Goal: Information Seeking & Learning: Learn about a topic

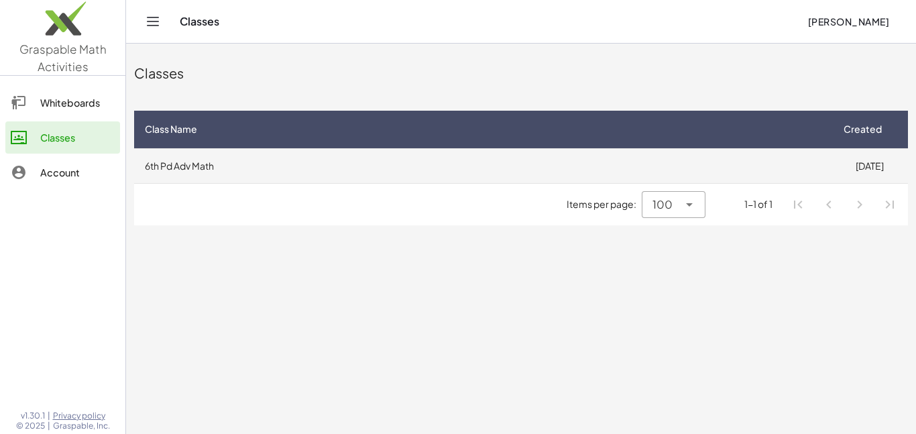
click at [496, 162] on td "6th Pd Adv Math" at bounding box center [482, 165] width 697 height 35
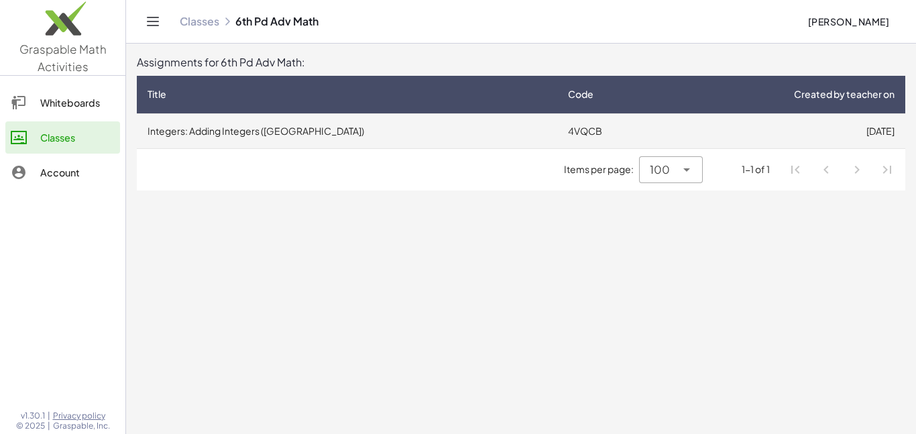
click at [392, 131] on td "Integers: Adding Integers ([GEOGRAPHIC_DATA])" at bounding box center [347, 130] width 421 height 35
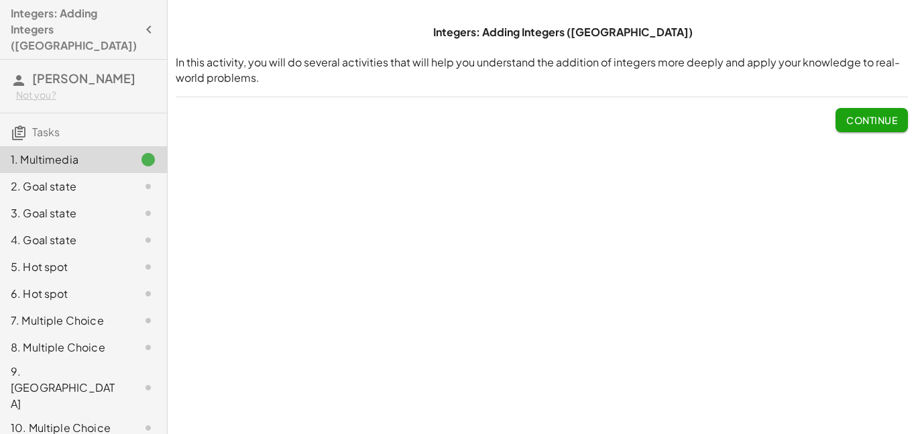
click at [858, 121] on span "Continue" at bounding box center [872, 120] width 51 height 12
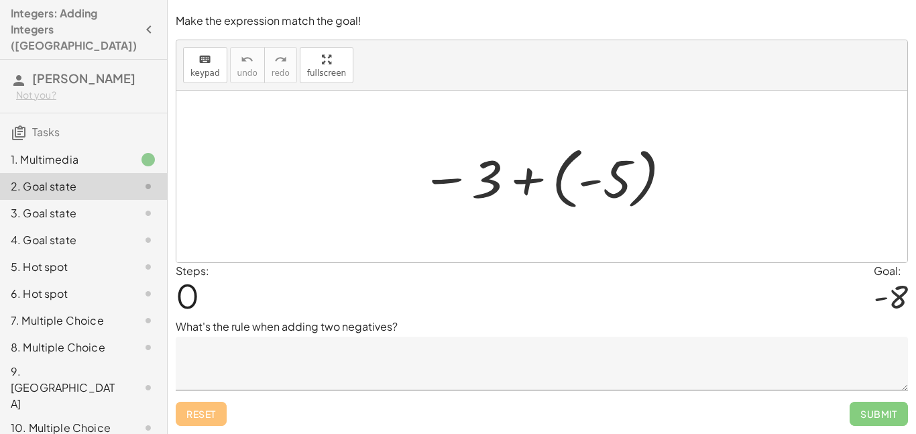
click at [354, 330] on p "What's the rule when adding two negatives?" at bounding box center [542, 327] width 733 height 16
click at [423, 323] on p "What's the rule when adding two negatives?" at bounding box center [542, 327] width 733 height 16
click at [419, 329] on p "What's the rule when adding two negatives?" at bounding box center [542, 327] width 733 height 16
click at [411, 369] on textarea at bounding box center [542, 364] width 733 height 54
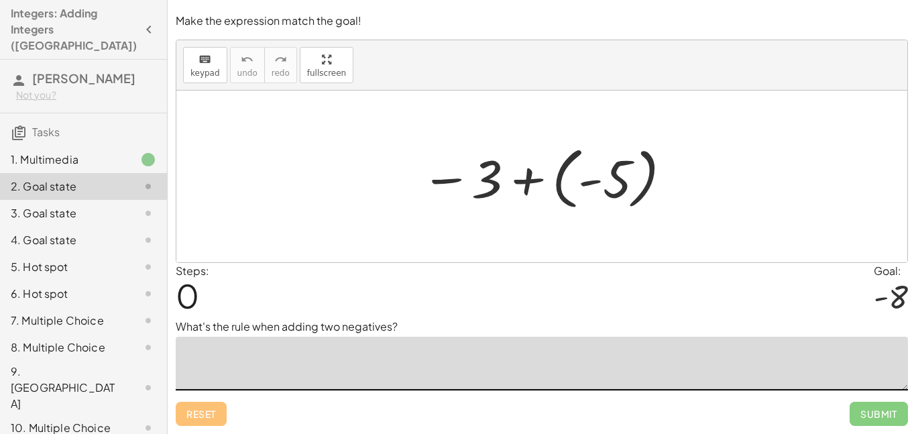
click at [411, 369] on textarea at bounding box center [542, 364] width 733 height 54
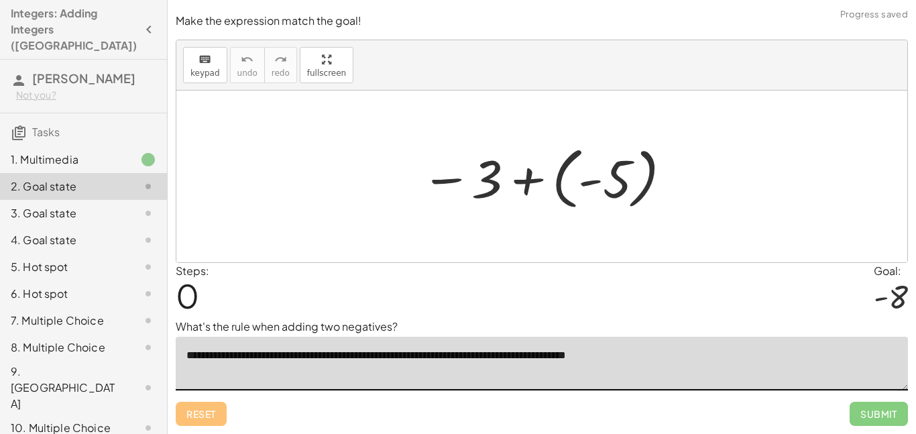
click at [366, 359] on textarea "**********" at bounding box center [542, 364] width 733 height 54
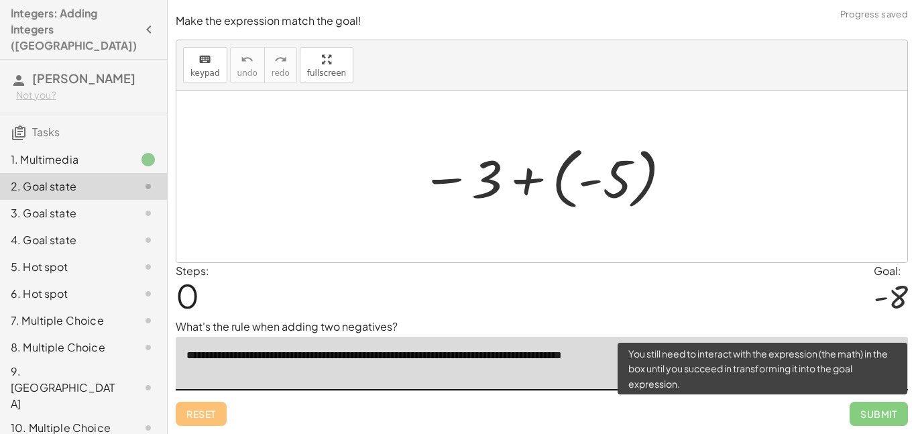
type textarea "**********"
click at [865, 416] on span "Submit" at bounding box center [879, 414] width 58 height 24
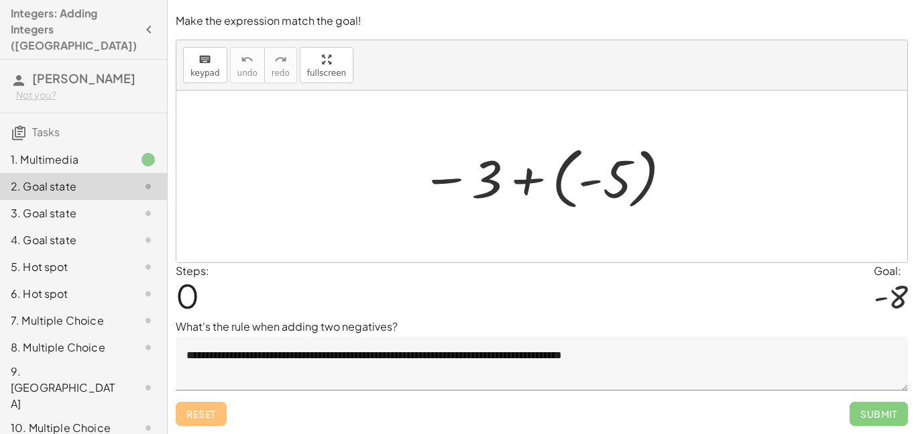
click at [540, 195] on div at bounding box center [548, 177] width 266 height 74
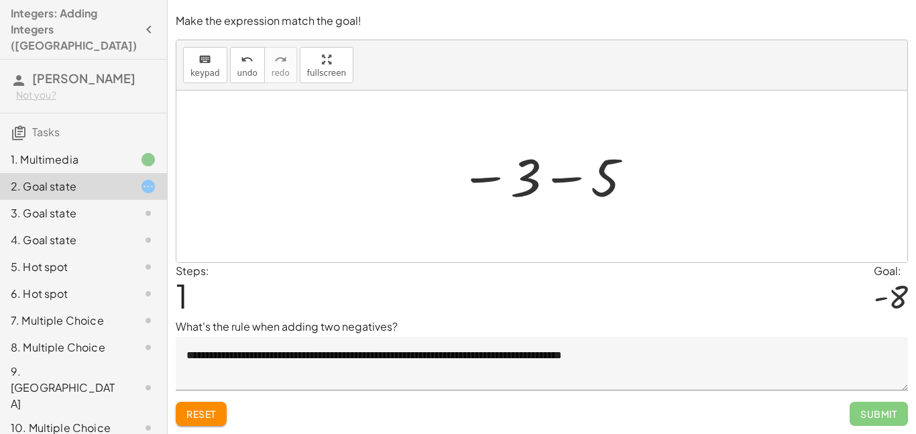
click at [604, 176] on div at bounding box center [547, 177] width 188 height 66
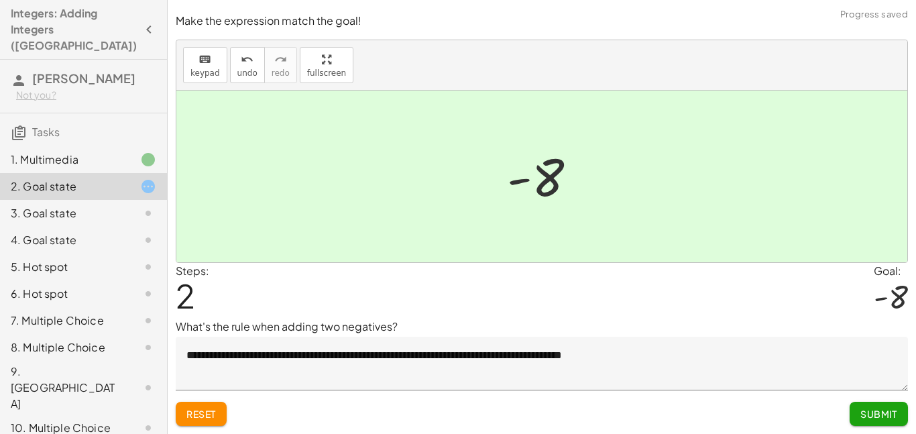
click at [869, 420] on button "Submit" at bounding box center [879, 414] width 58 height 24
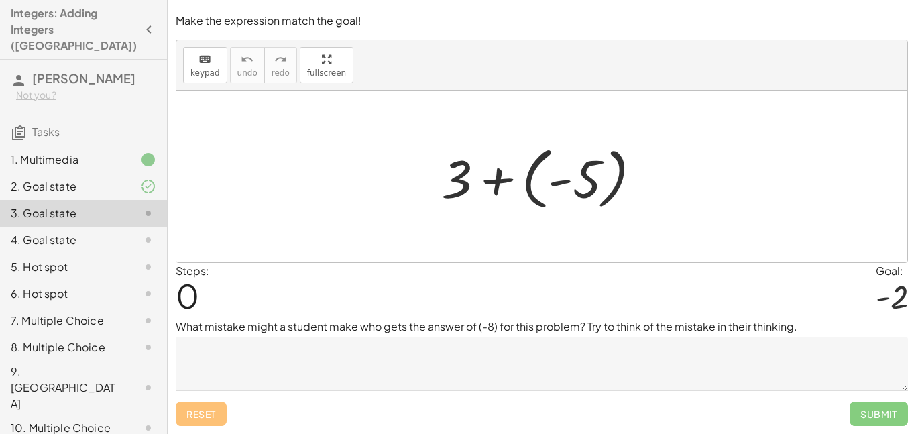
click at [490, 183] on div at bounding box center [547, 177] width 224 height 74
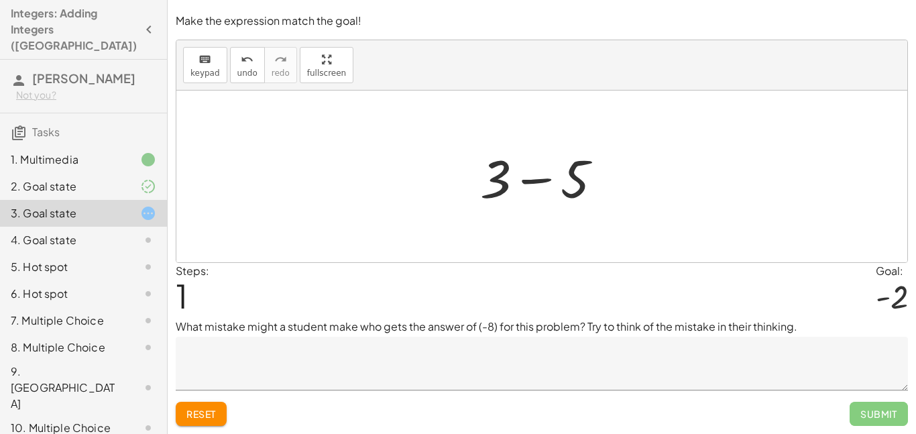
click at [533, 180] on div at bounding box center [547, 176] width 146 height 69
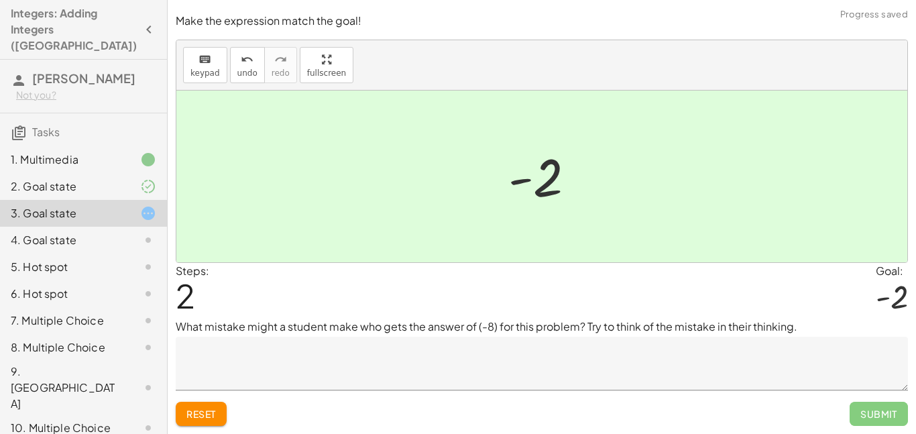
click at [533, 180] on div at bounding box center [547, 177] width 91 height 66
click at [232, 57] on button "undo undo" at bounding box center [247, 65] width 35 height 36
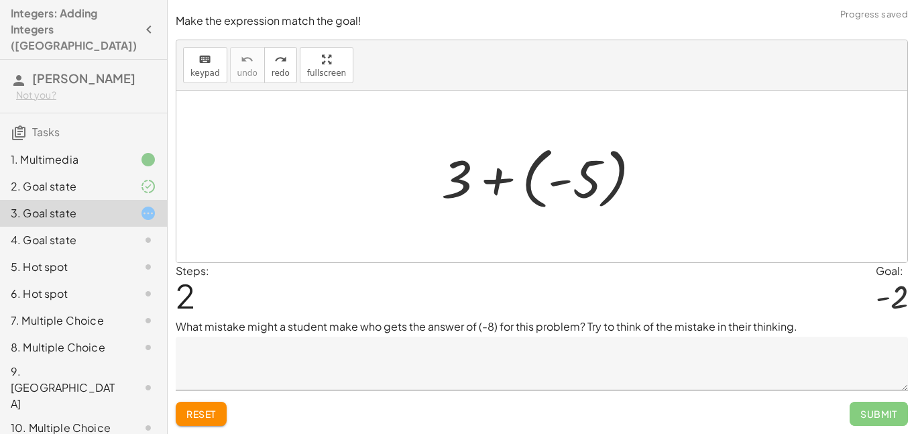
click at [498, 184] on div at bounding box center [547, 177] width 224 height 74
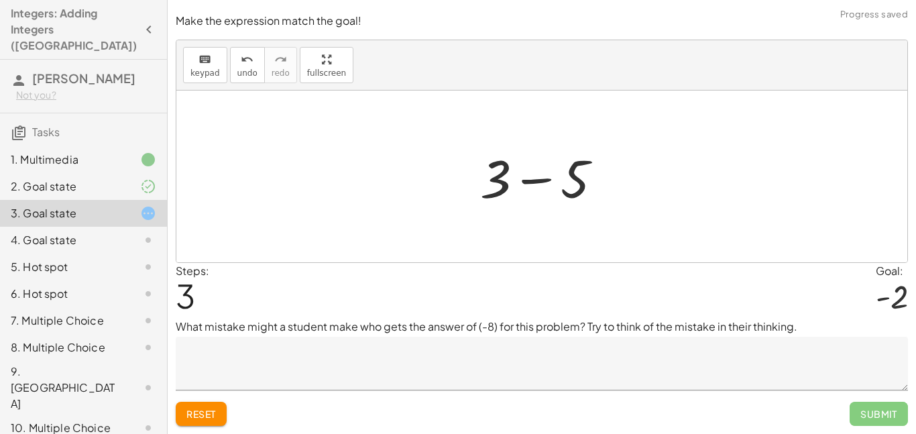
click at [407, 374] on textarea at bounding box center [542, 364] width 733 height 54
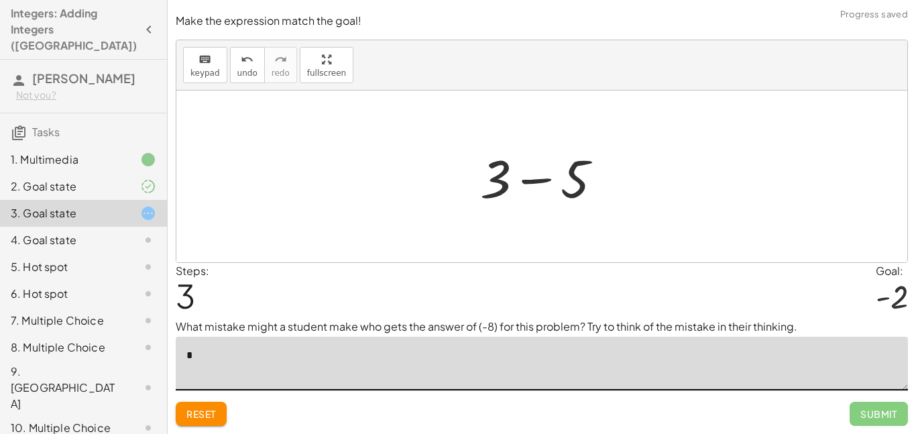
type textarea "**"
type textarea "*"
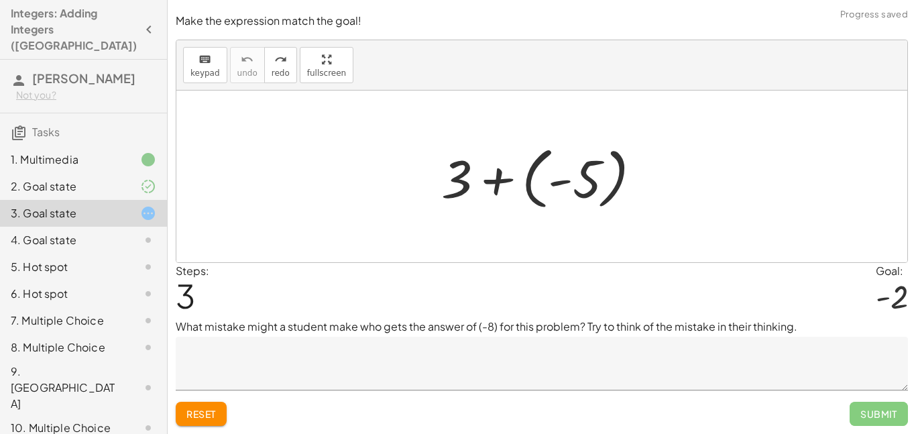
click at [609, 184] on div at bounding box center [547, 177] width 224 height 74
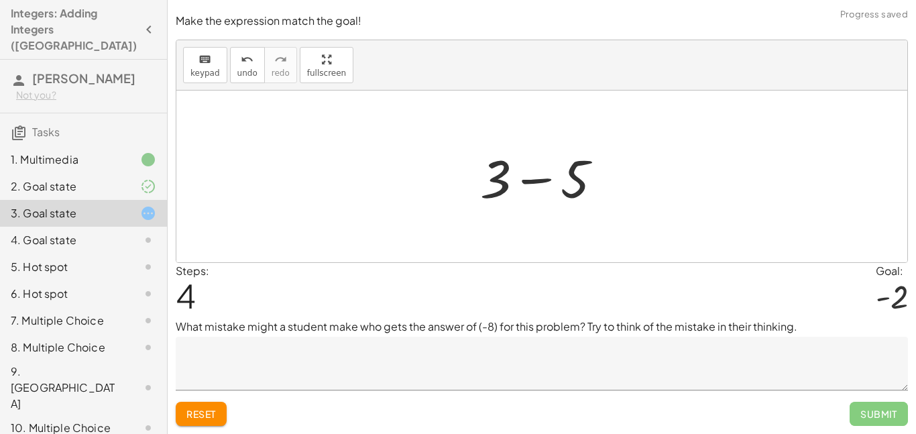
click at [548, 183] on div at bounding box center [547, 176] width 146 height 69
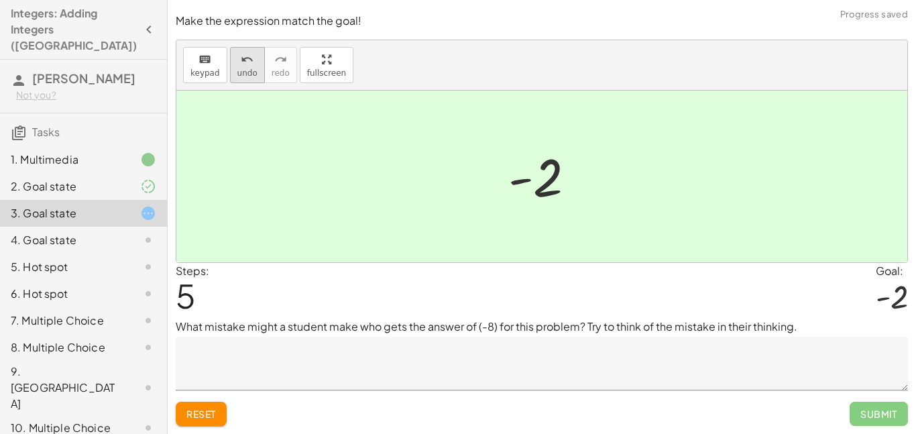
click at [250, 72] on span "undo" at bounding box center [247, 72] width 20 height 9
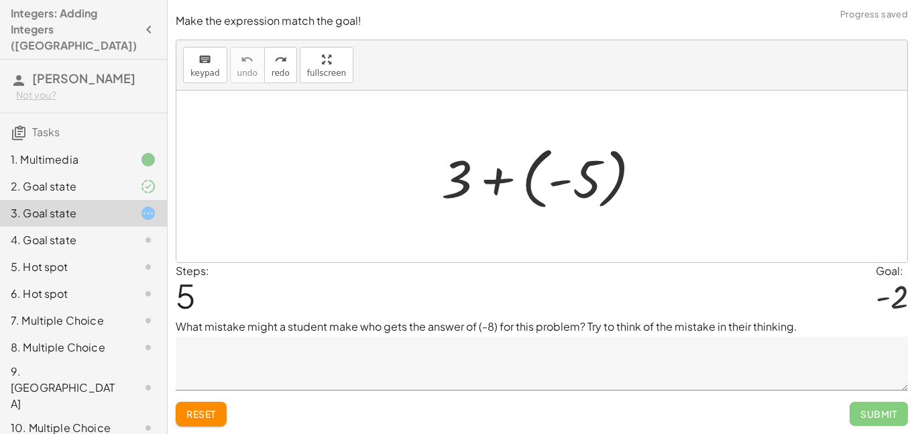
click at [337, 360] on textarea at bounding box center [542, 364] width 733 height 54
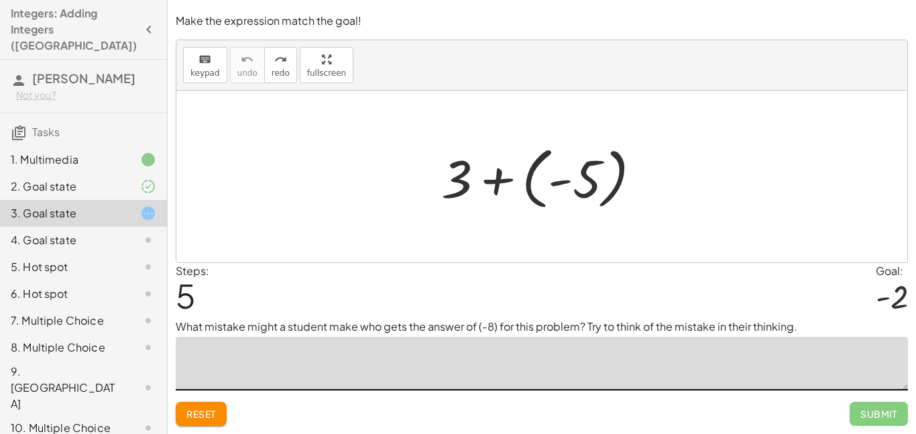
click at [585, 182] on div at bounding box center [547, 177] width 224 height 74
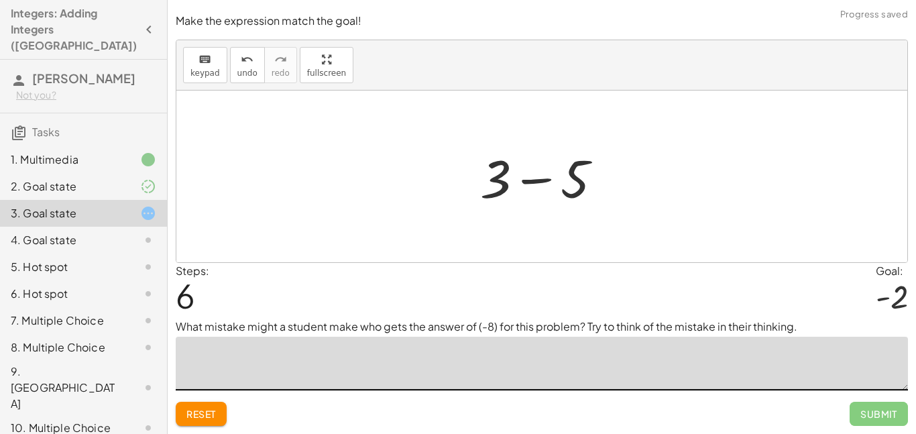
click at [585, 182] on div at bounding box center [547, 176] width 146 height 69
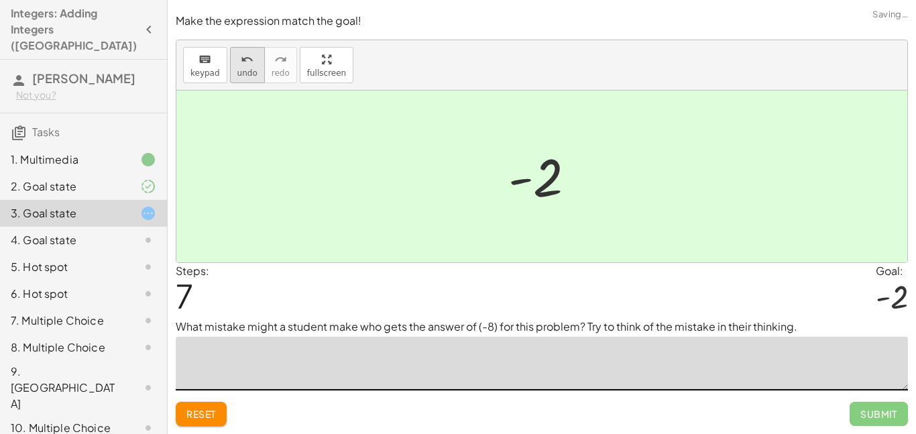
click at [256, 67] on button "undo undo" at bounding box center [247, 65] width 35 height 36
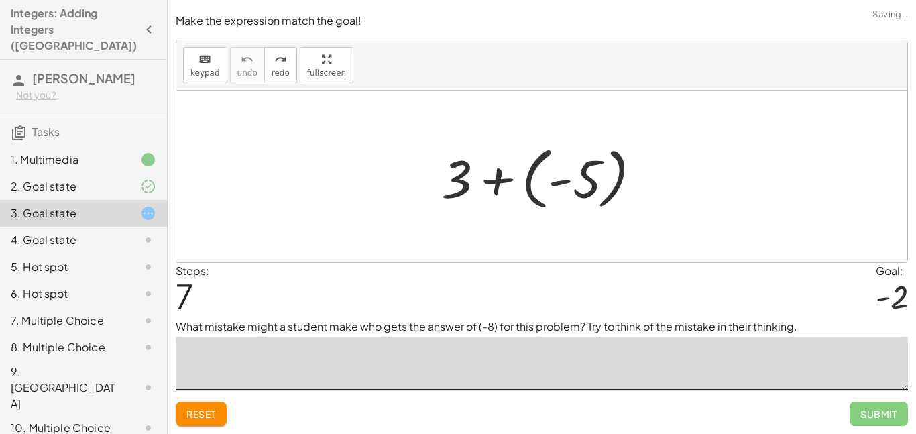
click at [437, 184] on div at bounding box center [547, 177] width 224 height 74
click at [462, 186] on div at bounding box center [547, 177] width 224 height 74
click at [490, 183] on div at bounding box center [547, 177] width 224 height 74
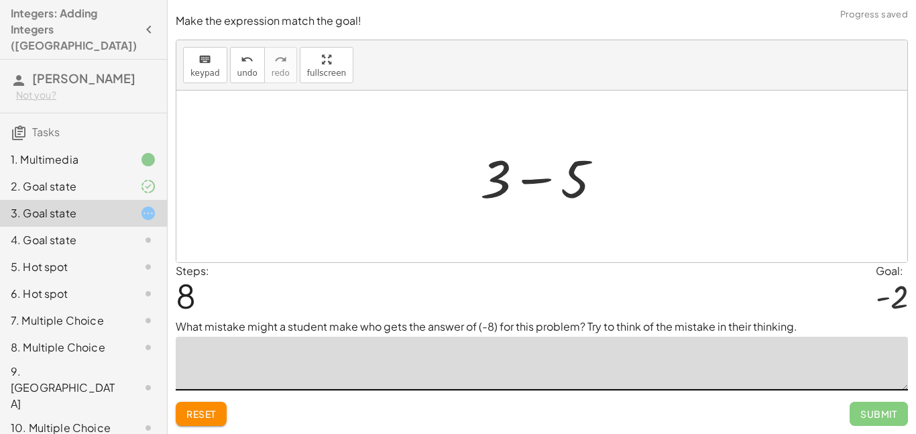
click at [556, 179] on div at bounding box center [547, 176] width 146 height 69
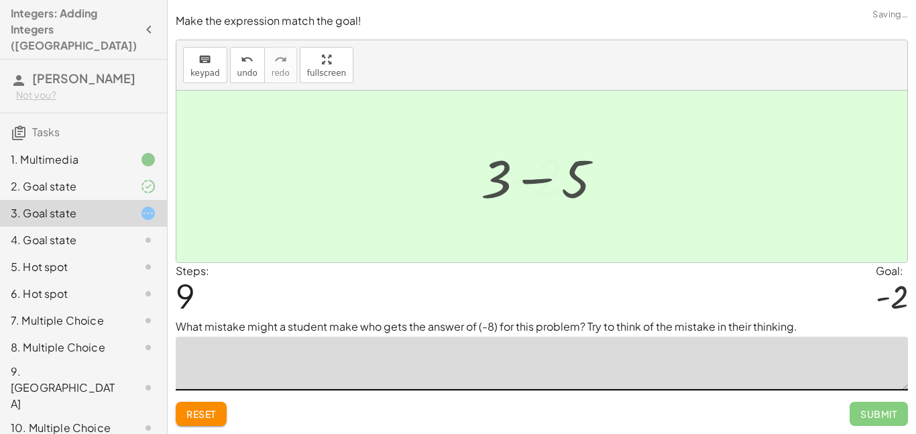
click at [556, 179] on div at bounding box center [547, 177] width 91 height 66
click at [256, 68] on button "undo undo" at bounding box center [247, 65] width 35 height 36
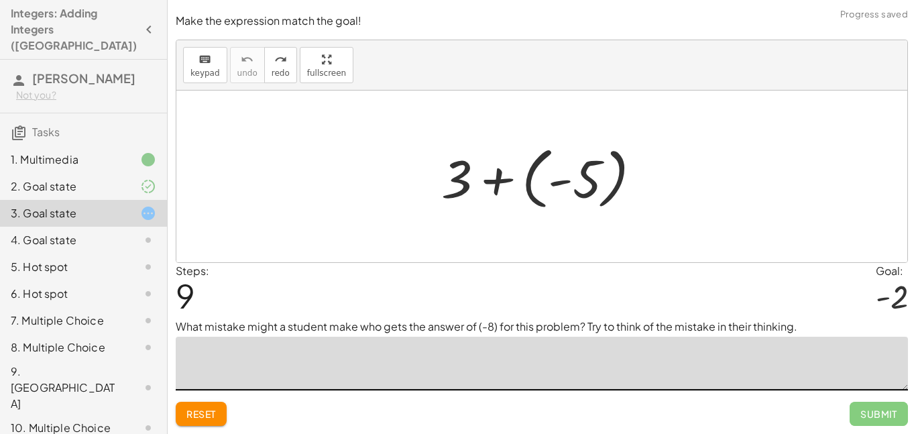
click at [560, 184] on div at bounding box center [547, 177] width 224 height 74
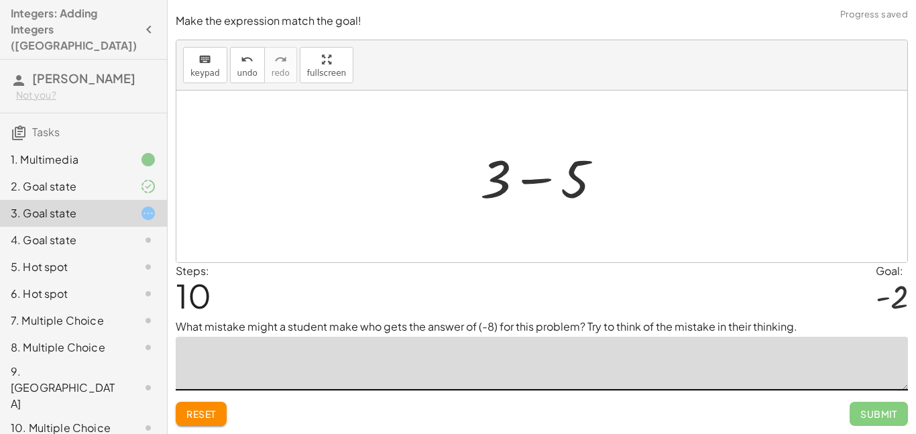
click at [555, 183] on div at bounding box center [547, 176] width 146 height 69
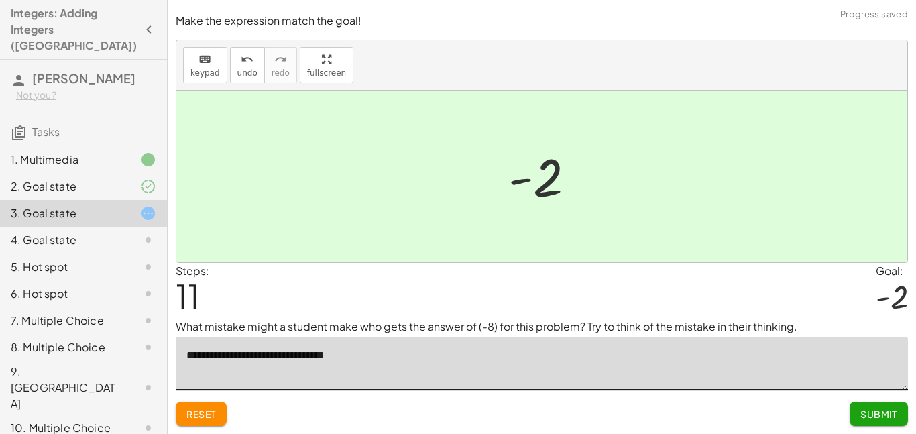
click at [590, 158] on div at bounding box center [547, 177] width 91 height 66
click at [195, 418] on span "Reset" at bounding box center [201, 414] width 30 height 12
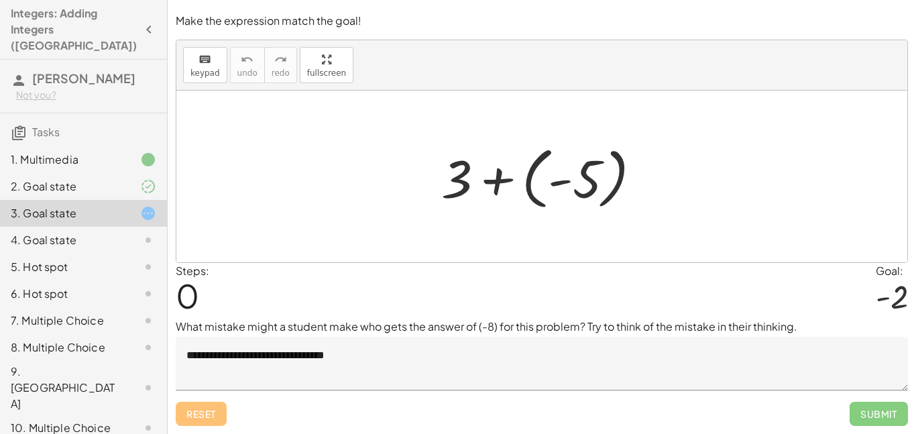
click at [390, 352] on textarea "**********" at bounding box center [542, 364] width 733 height 54
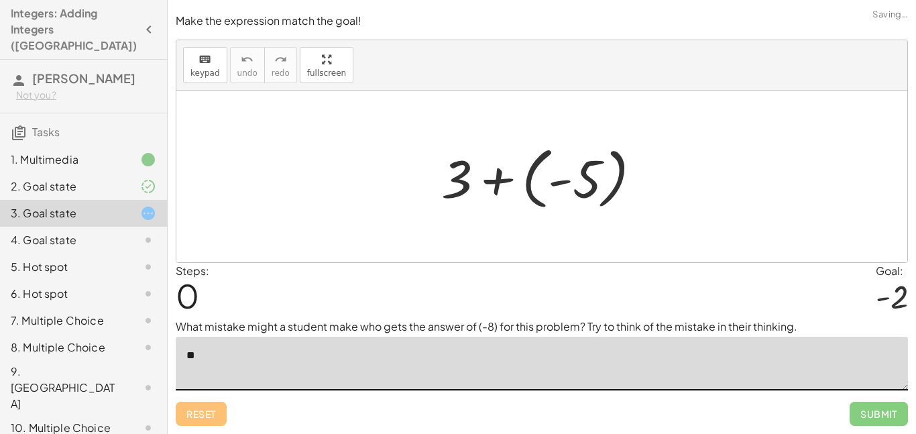
type textarea "*"
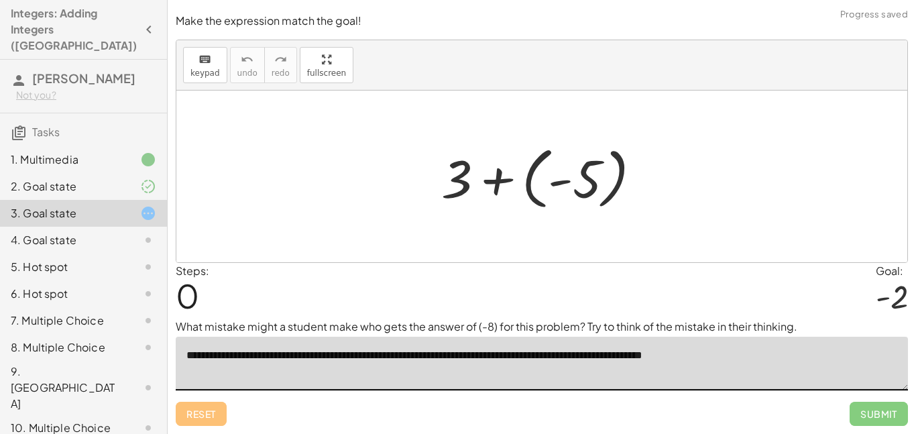
click at [574, 358] on textarea "**********" at bounding box center [542, 364] width 733 height 54
click at [538, 354] on textarea "**********" at bounding box center [542, 364] width 733 height 54
click at [725, 358] on textarea "**********" at bounding box center [542, 364] width 733 height 54
click at [529, 225] on div at bounding box center [541, 177] width 731 height 172
click at [543, 186] on div at bounding box center [547, 177] width 224 height 74
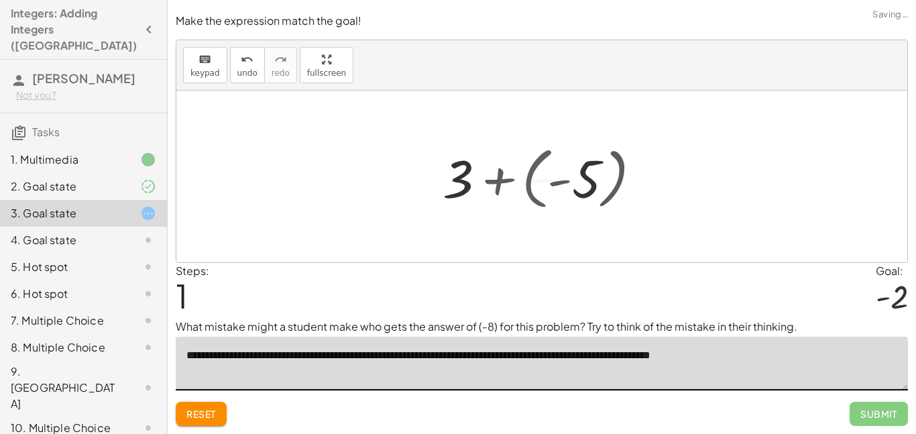
click at [543, 186] on div at bounding box center [547, 176] width 146 height 69
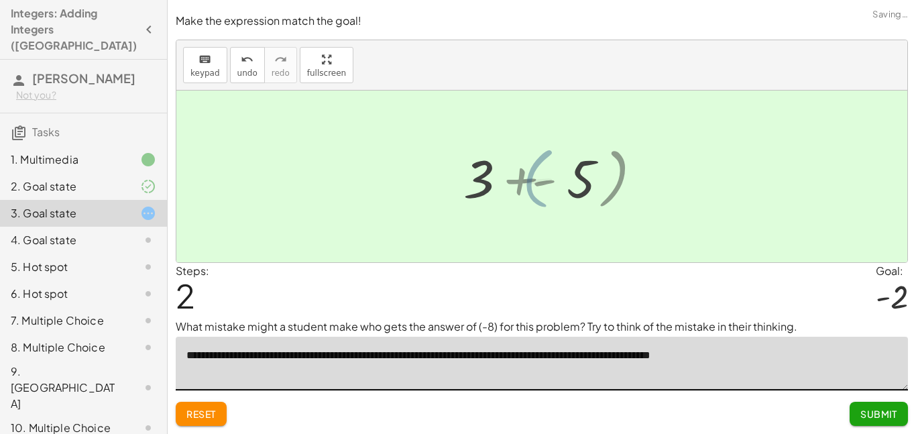
click at [543, 186] on div at bounding box center [547, 177] width 91 height 66
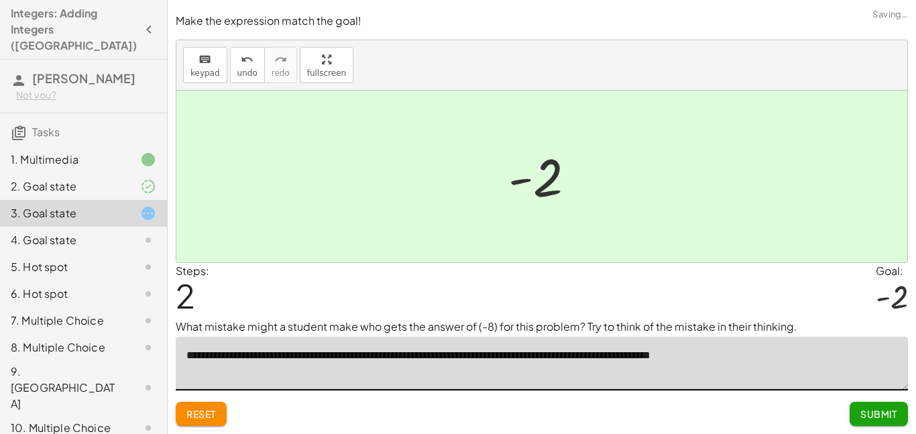
type textarea "**********"
click at [873, 408] on span "Submit" at bounding box center [879, 414] width 37 height 12
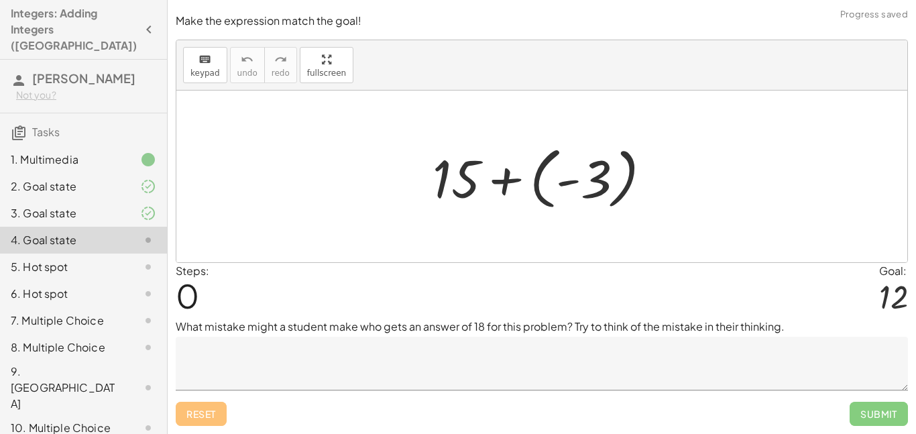
click at [855, 312] on div "Steps: 0 Goal: 12" at bounding box center [542, 291] width 733 height 56
click at [702, 357] on textarea at bounding box center [542, 364] width 733 height 54
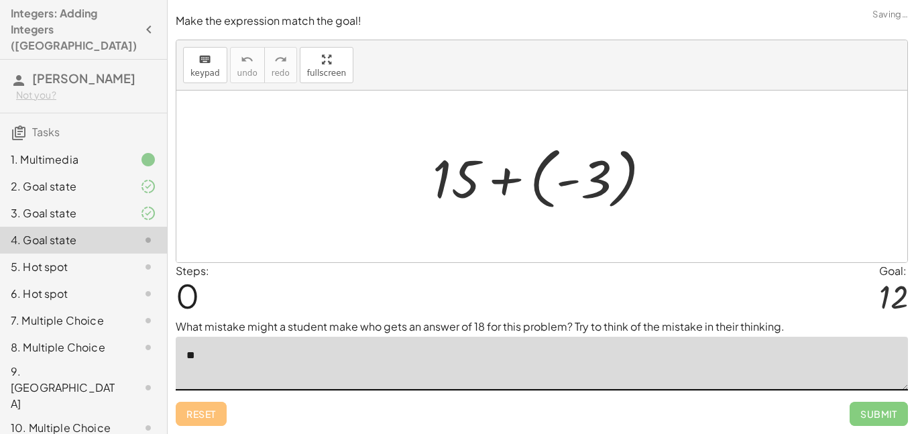
type textarea "*"
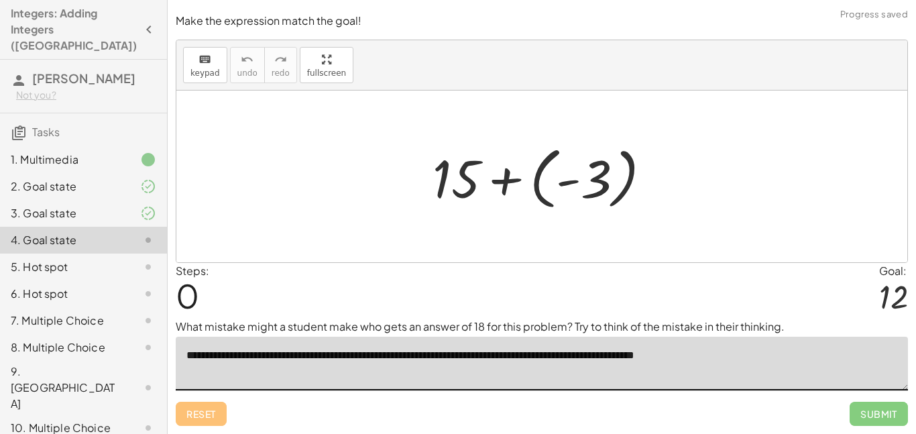
click at [549, 173] on div at bounding box center [547, 177] width 243 height 74
click at [549, 173] on div at bounding box center [546, 176] width 165 height 69
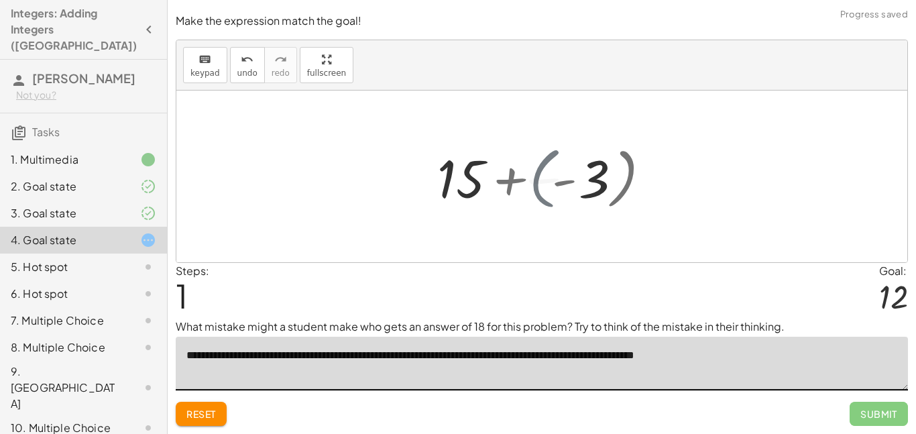
click at [549, 173] on div at bounding box center [546, 176] width 165 height 69
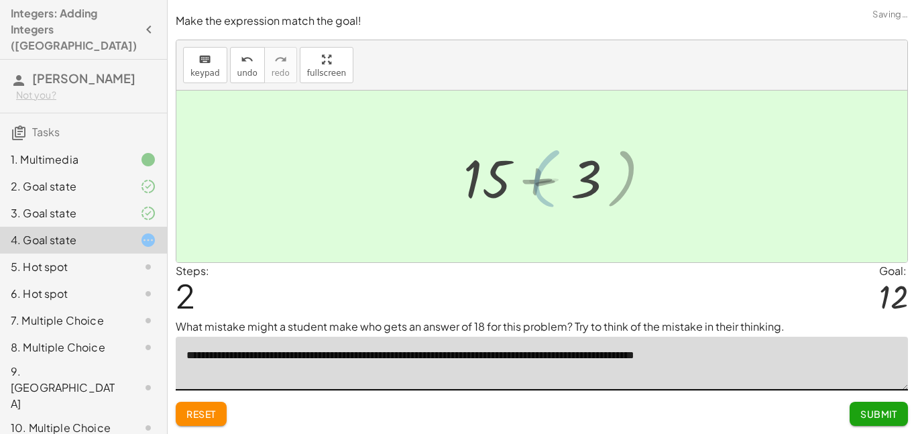
click at [549, 173] on div at bounding box center [546, 177] width 85 height 66
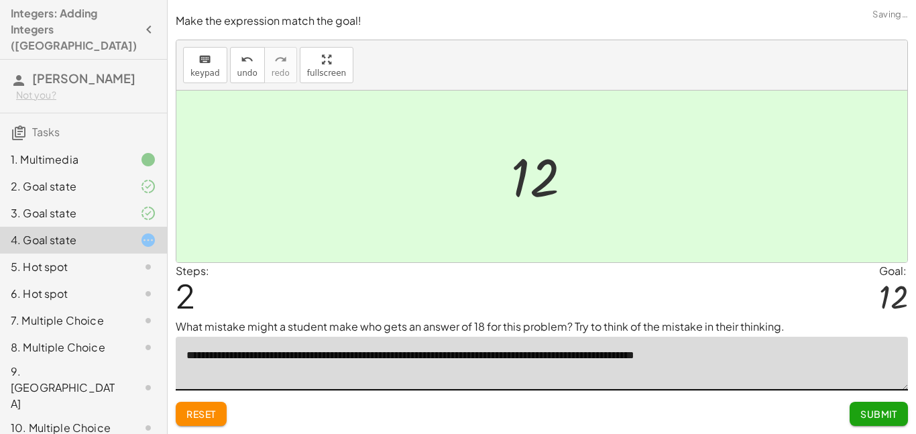
type textarea "**********"
click at [862, 409] on span "Submit" at bounding box center [879, 414] width 37 height 12
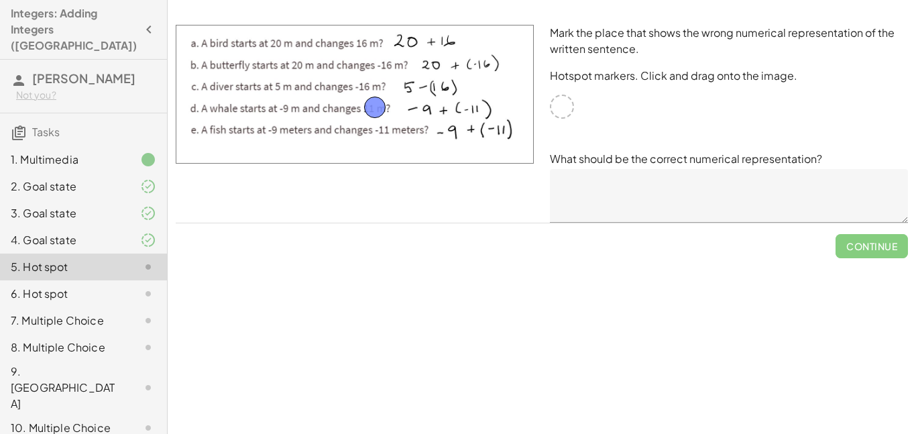
drag, startPoint x: 562, startPoint y: 112, endPoint x: 374, endPoint y: 113, distance: 188.5
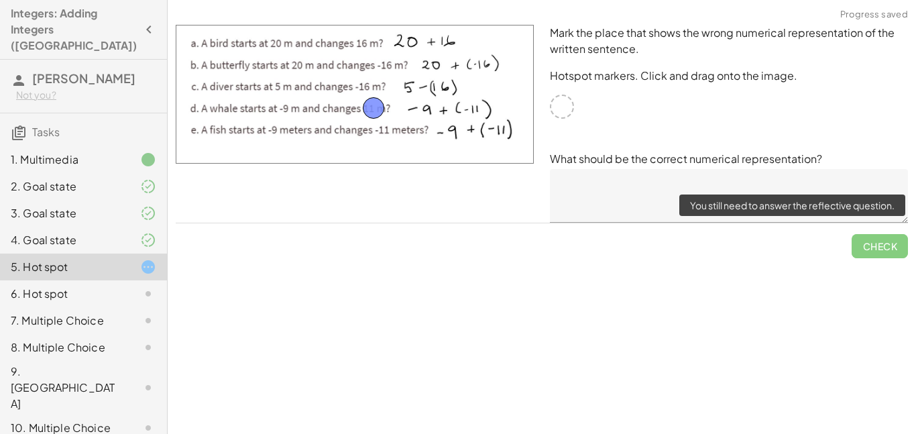
click at [892, 246] on span "Check" at bounding box center [880, 240] width 56 height 35
click at [879, 250] on span "Check" at bounding box center [880, 240] width 56 height 35
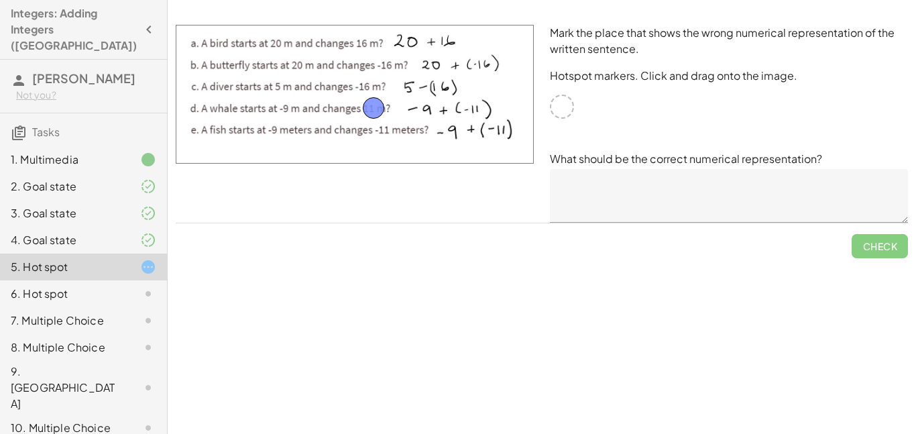
click at [704, 201] on textarea at bounding box center [729, 196] width 358 height 54
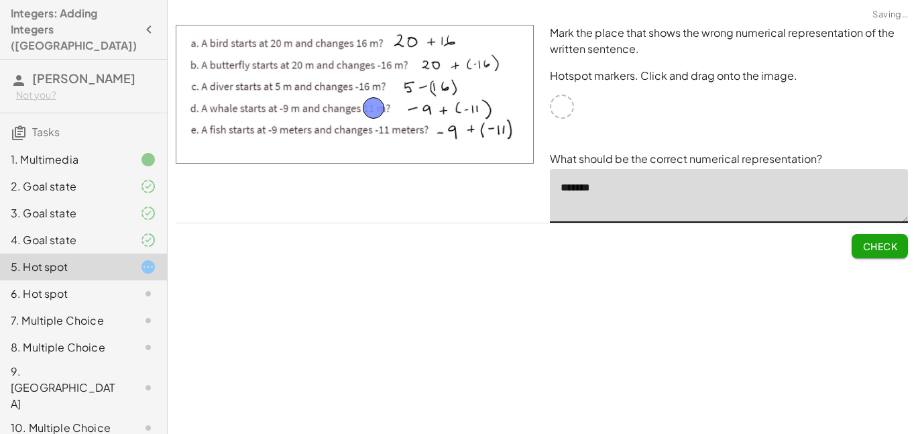
type textarea "*******"
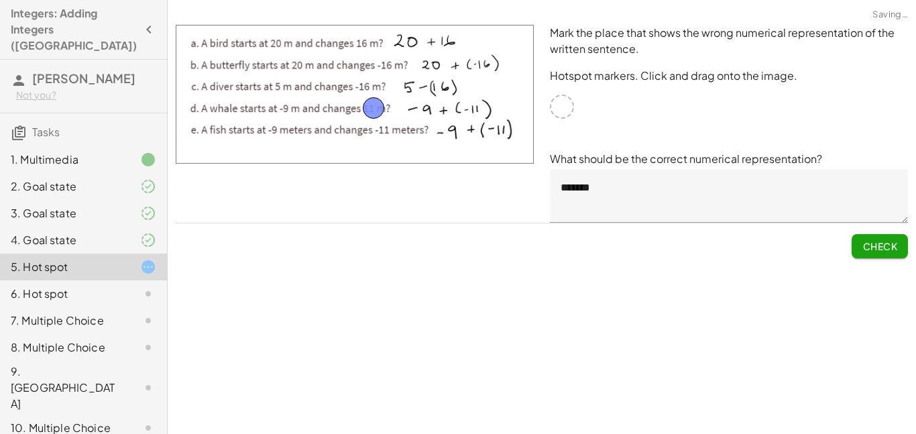
click at [859, 244] on button "Check" at bounding box center [880, 246] width 56 height 24
click at [843, 250] on button "Continue" at bounding box center [872, 246] width 72 height 24
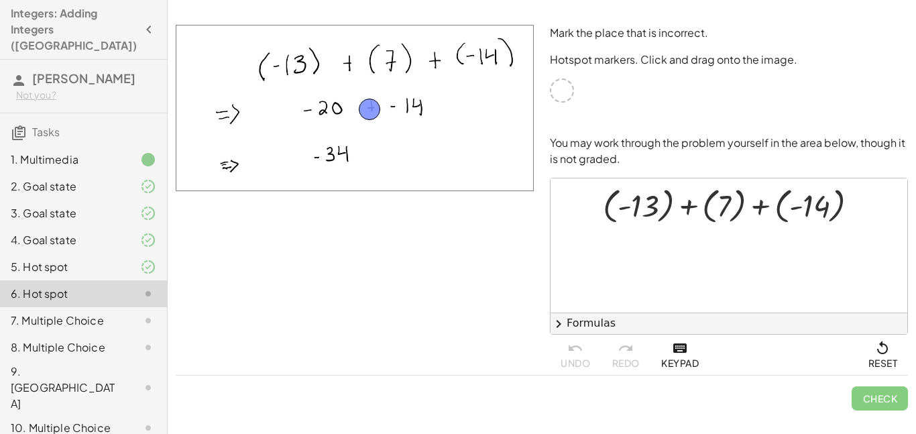
drag, startPoint x: 564, startPoint y: 84, endPoint x: 371, endPoint y: 101, distance: 194.0
click at [896, 400] on span "Check" at bounding box center [880, 398] width 35 height 12
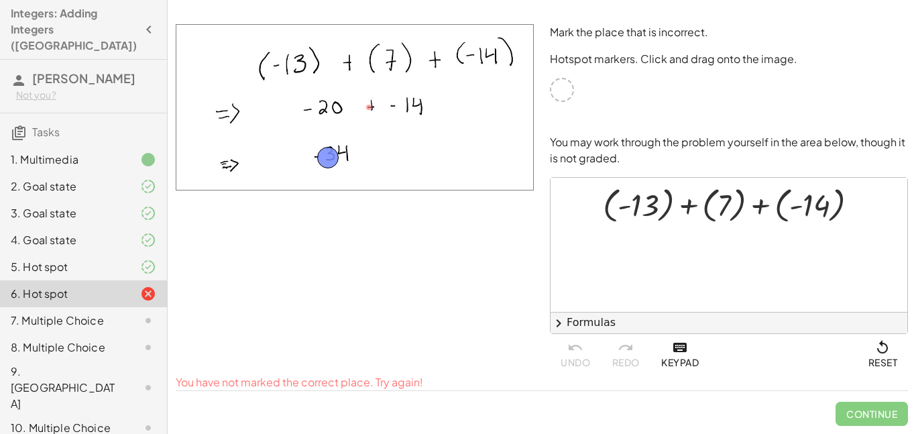
drag, startPoint x: 376, startPoint y: 106, endPoint x: 337, endPoint y: 156, distance: 63.5
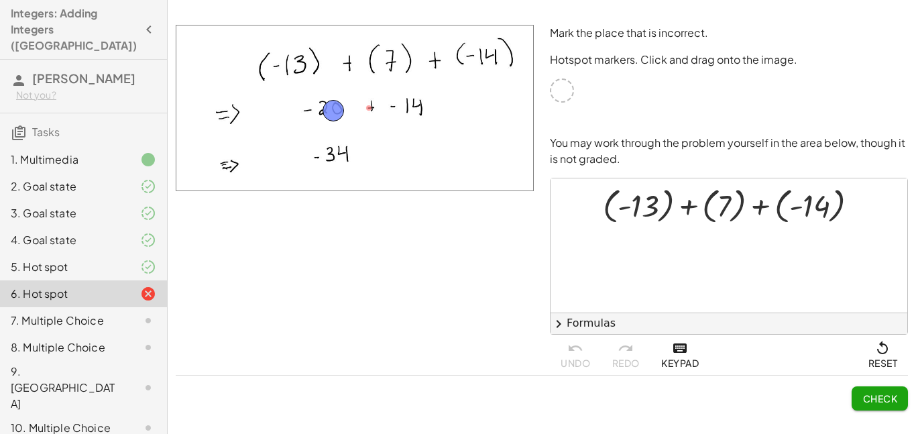
drag, startPoint x: 326, startPoint y: 150, endPoint x: 331, endPoint y: 105, distance: 44.5
click at [890, 397] on span "Check" at bounding box center [880, 398] width 35 height 12
click at [669, 264] on div at bounding box center [729, 245] width 357 height 134
click at [730, 243] on icon at bounding box center [724, 238] width 14 height 14
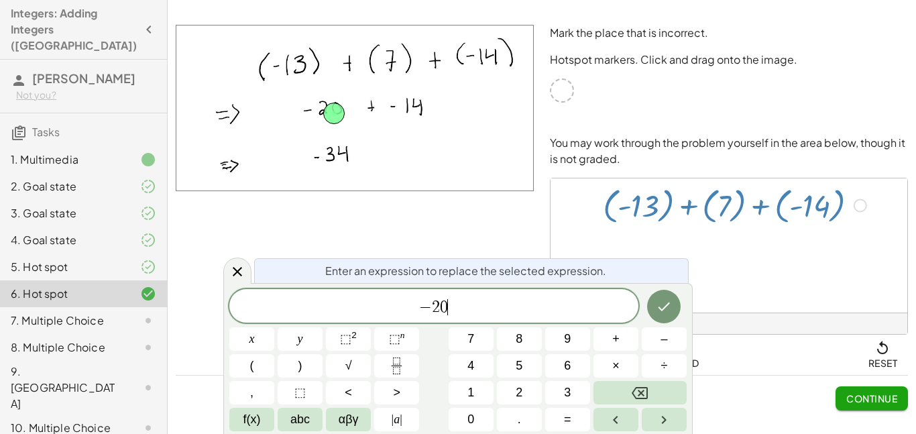
scroll to position [11, 0]
click at [672, 317] on button "Done" at bounding box center [664, 307] width 34 height 34
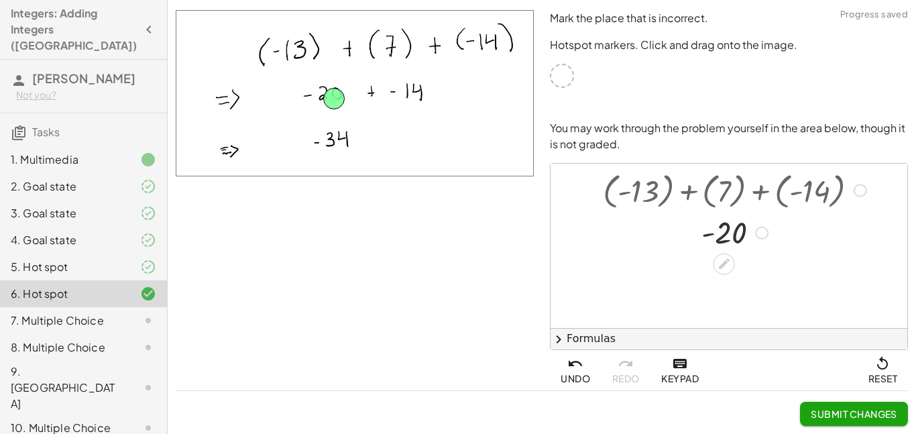
click at [828, 421] on button "Submit Changes" at bounding box center [854, 414] width 108 height 24
click at [882, 411] on span "Continue" at bounding box center [872, 414] width 51 height 12
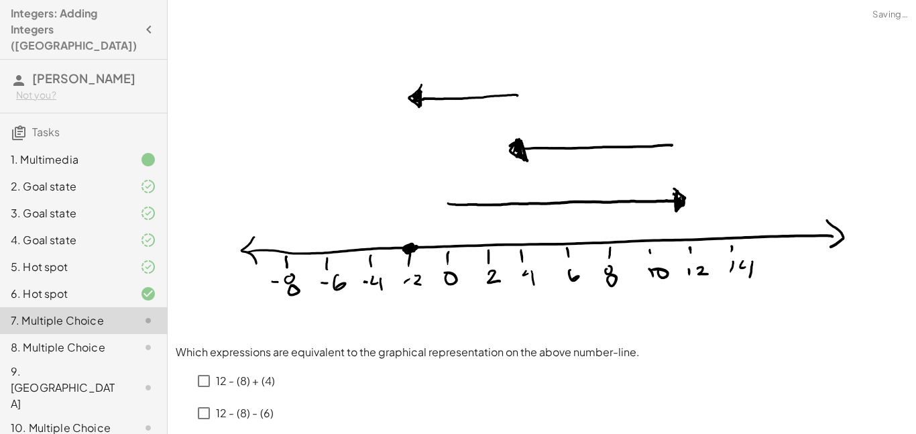
click at [882, 411] on div "12 - (8) + (4) 12 - (8) - (6) 12 + (-8) + (-6)" at bounding box center [542, 411] width 733 height 102
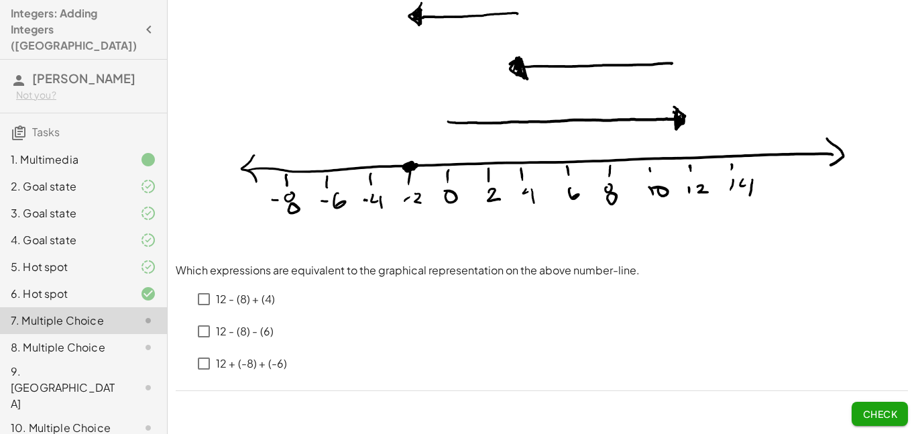
click at [235, 339] on p "12 - (8) - (6)" at bounding box center [245, 331] width 58 height 15
click at [235, 363] on p "12 + (-8) + (-6)" at bounding box center [251, 363] width 71 height 15
click at [890, 405] on button "Check" at bounding box center [880, 414] width 56 height 24
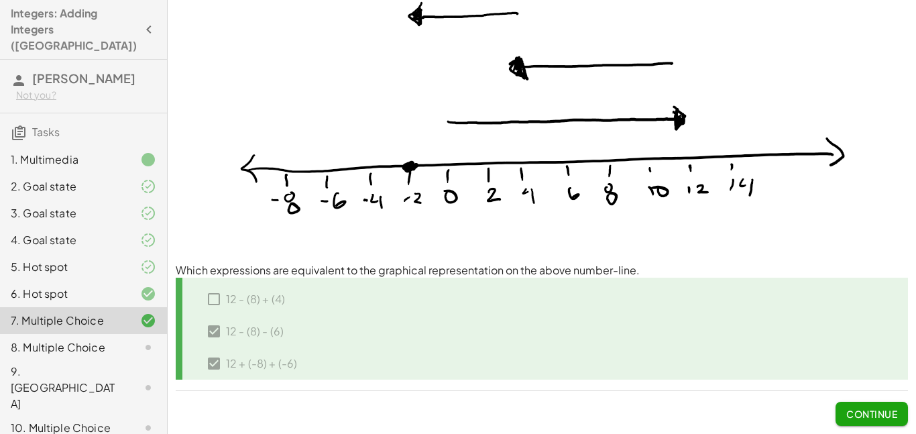
click at [890, 405] on button "Continue" at bounding box center [872, 414] width 72 height 24
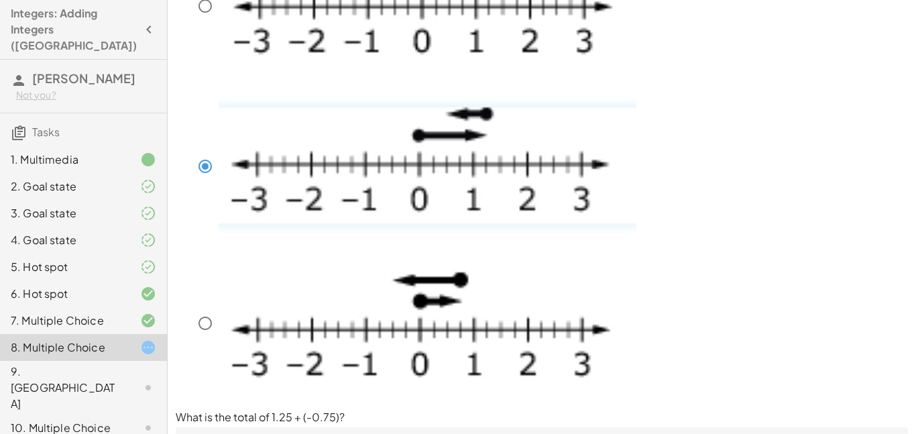
scroll to position [374, 0]
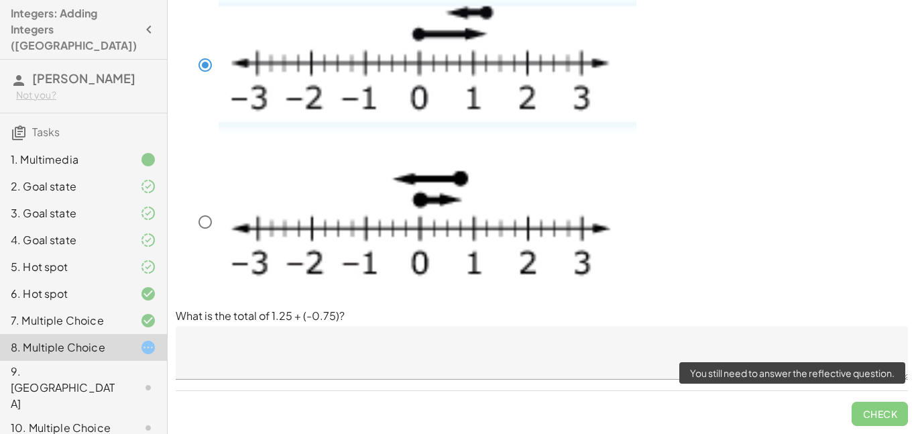
click at [885, 415] on span "Check" at bounding box center [880, 408] width 56 height 35
click at [882, 414] on span "Check" at bounding box center [880, 408] width 56 height 35
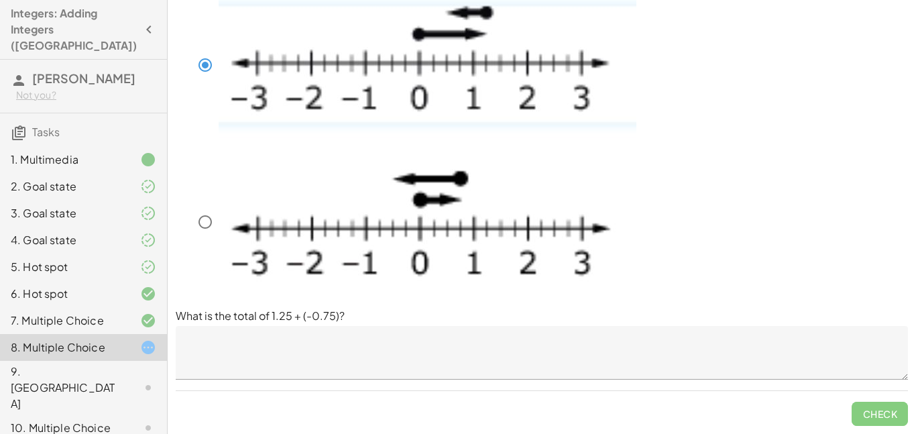
click at [345, 359] on textarea at bounding box center [542, 353] width 733 height 54
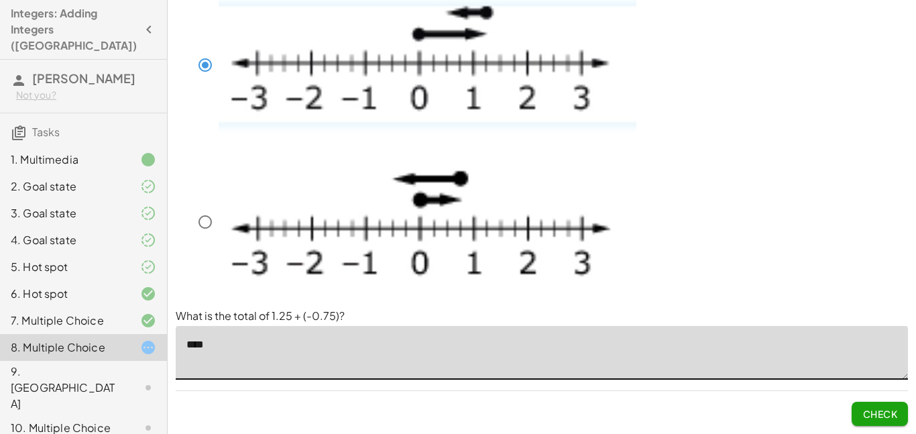
type textarea "****"
click at [886, 408] on span "Check" at bounding box center [880, 414] width 35 height 12
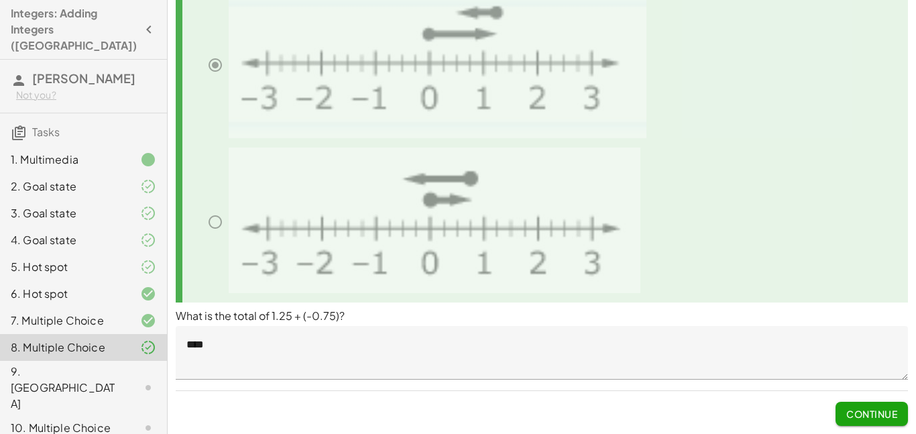
click at [886, 408] on span "Continue" at bounding box center [872, 414] width 51 height 12
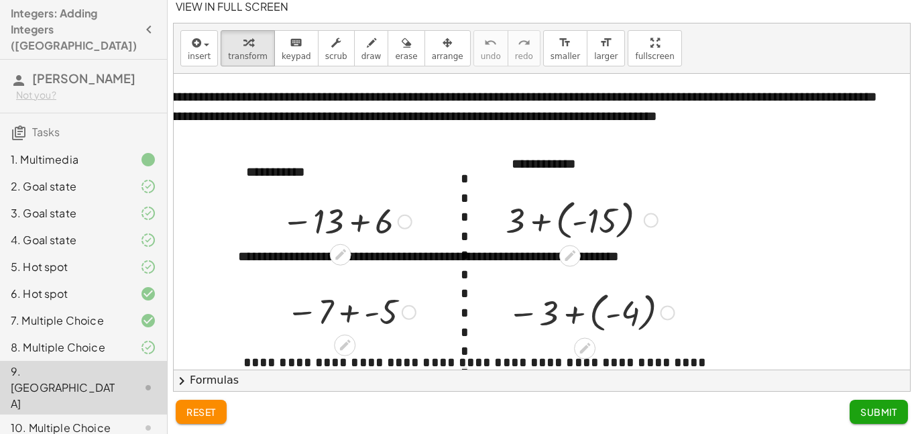
scroll to position [0, 0]
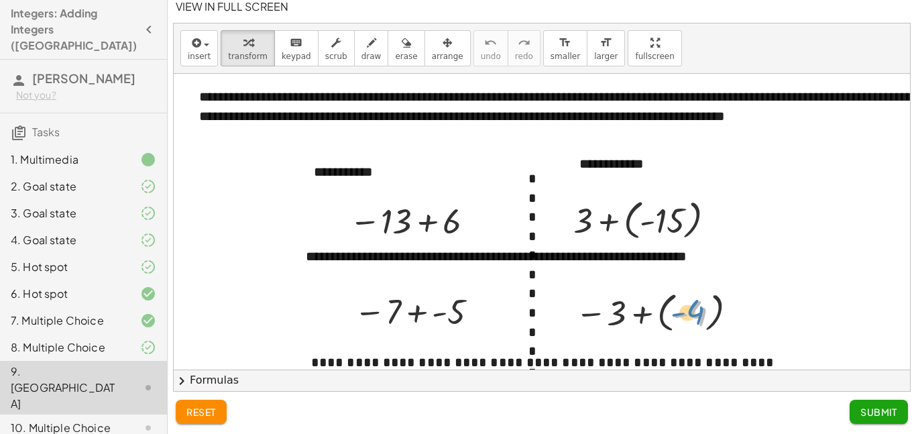
click at [702, 301] on div at bounding box center [659, 311] width 180 height 49
click at [655, 347] on icon at bounding box center [652, 348] width 11 height 11
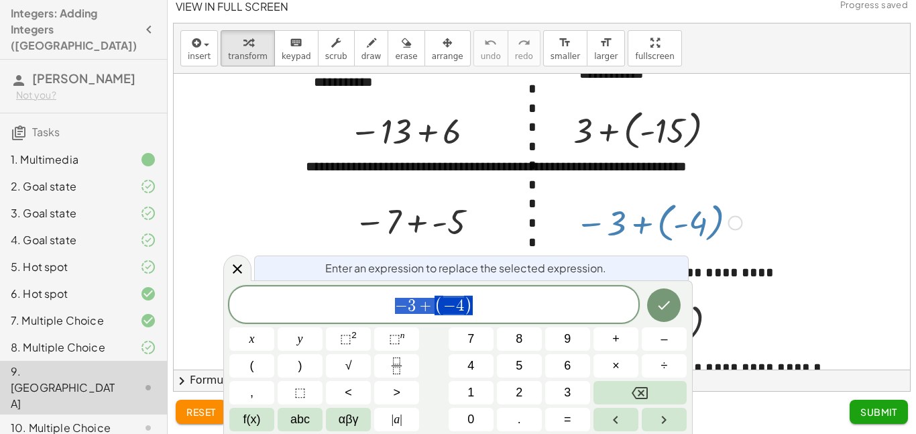
scroll to position [90, 0]
click at [660, 299] on icon "Done" at bounding box center [664, 305] width 16 height 16
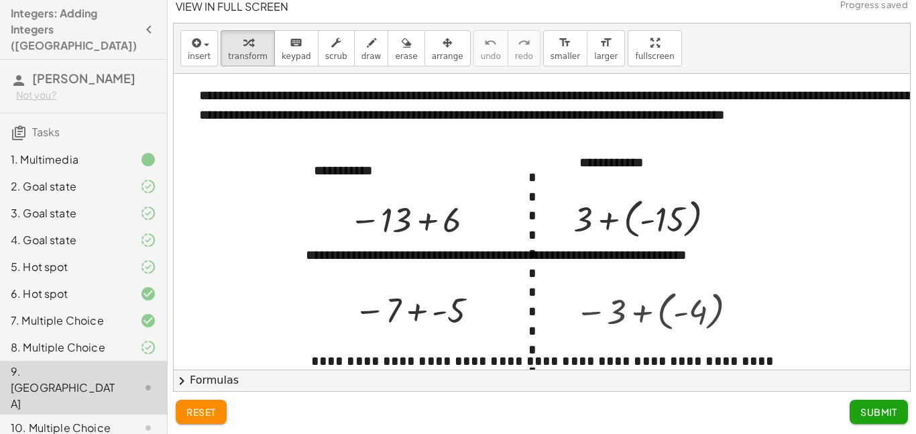
scroll to position [0, 0]
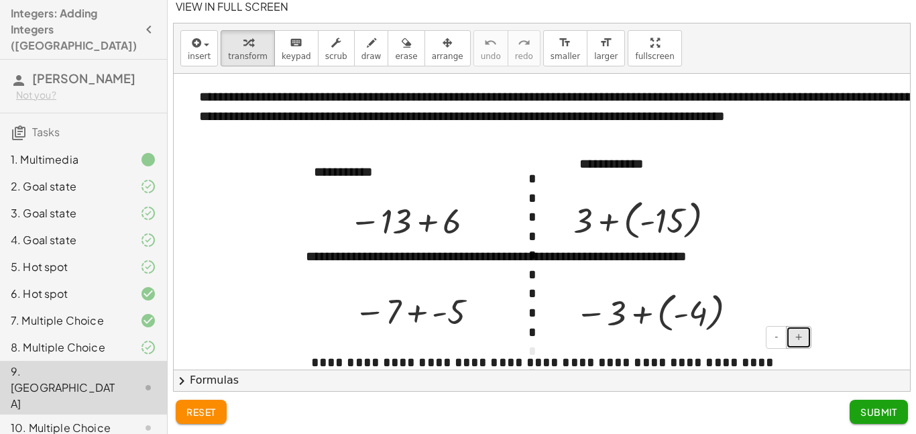
click at [798, 343] on button "+" at bounding box center [798, 337] width 25 height 23
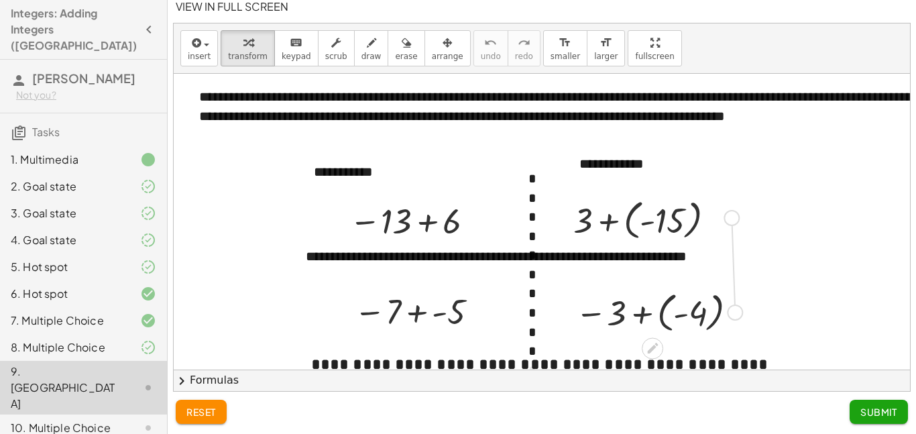
drag, startPoint x: 732, startPoint y: 315, endPoint x: 728, endPoint y: 219, distance: 95.3
click at [728, 219] on div "**********" at bounding box center [635, 342] width 923 height 537
drag, startPoint x: 737, startPoint y: 313, endPoint x: 403, endPoint y: 216, distance: 347.8
click at [403, 216] on div "**********" at bounding box center [635, 342] width 923 height 537
drag, startPoint x: 528, startPoint y: 182, endPoint x: 530, endPoint y: 206, distance: 24.2
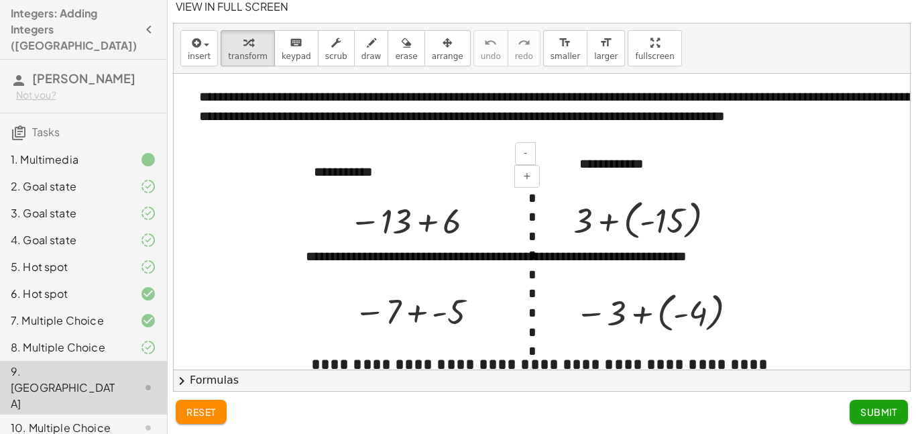
click at [530, 206] on div "- + * * * * * * * * * * * * * * * * * * * * *" at bounding box center [532, 380] width 34 height 448
click at [894, 315] on div at bounding box center [635, 342] width 923 height 537
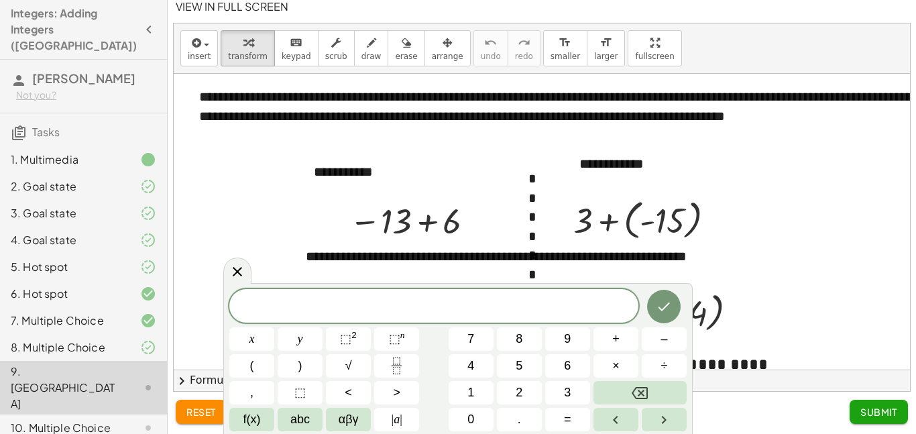
click at [867, 272] on div at bounding box center [635, 342] width 923 height 537
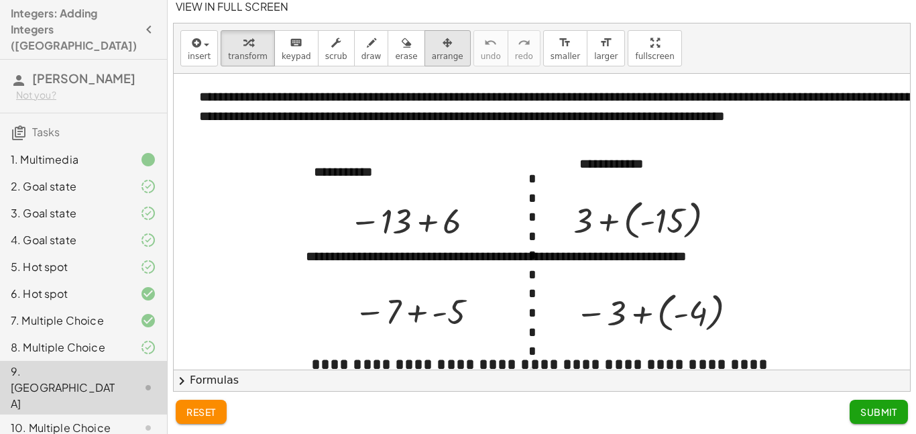
click at [443, 43] on icon "button" at bounding box center [447, 43] width 9 height 16
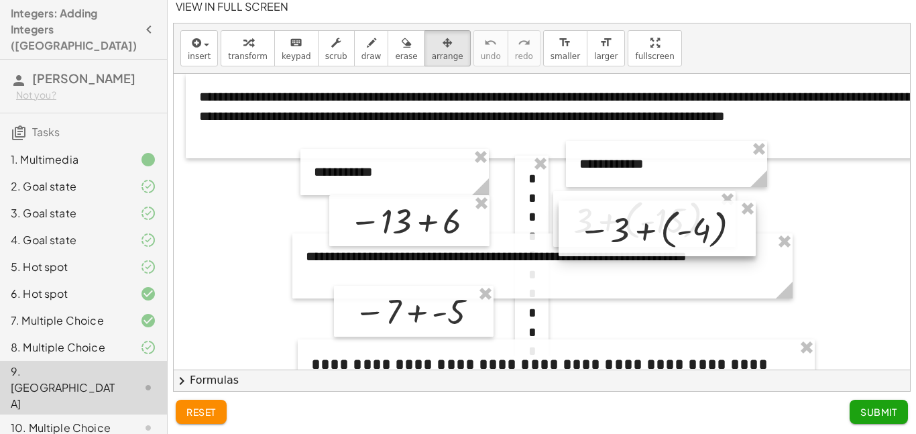
drag, startPoint x: 734, startPoint y: 319, endPoint x: 726, endPoint y: 187, distance: 132.4
click at [726, 201] on div at bounding box center [657, 229] width 197 height 56
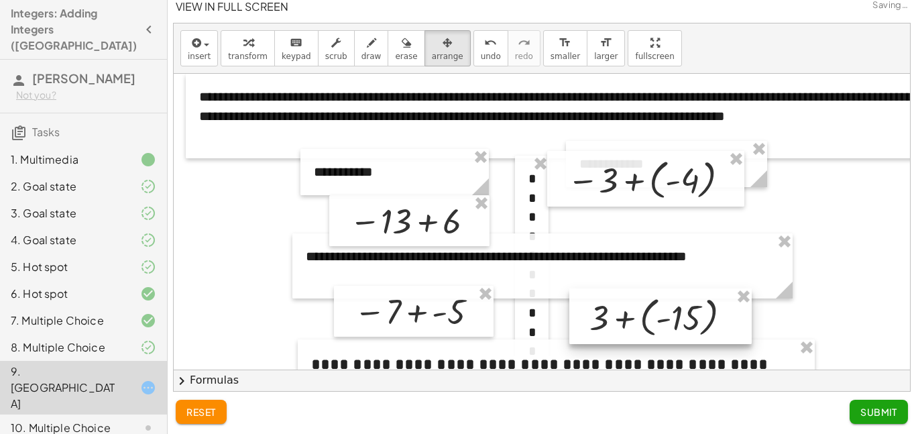
drag, startPoint x: 731, startPoint y: 223, endPoint x: 747, endPoint y: 323, distance: 101.9
click at [747, 323] on div at bounding box center [661, 316] width 182 height 56
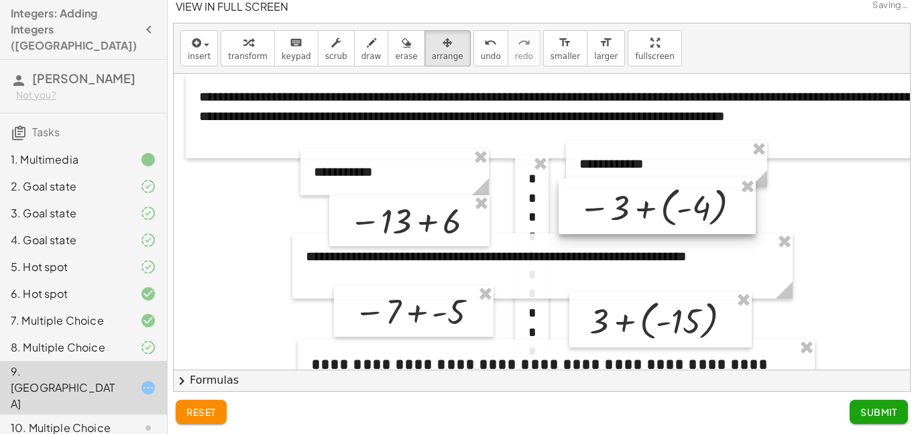
drag, startPoint x: 733, startPoint y: 186, endPoint x: 744, endPoint y: 215, distance: 31.0
click at [744, 215] on div at bounding box center [657, 206] width 197 height 56
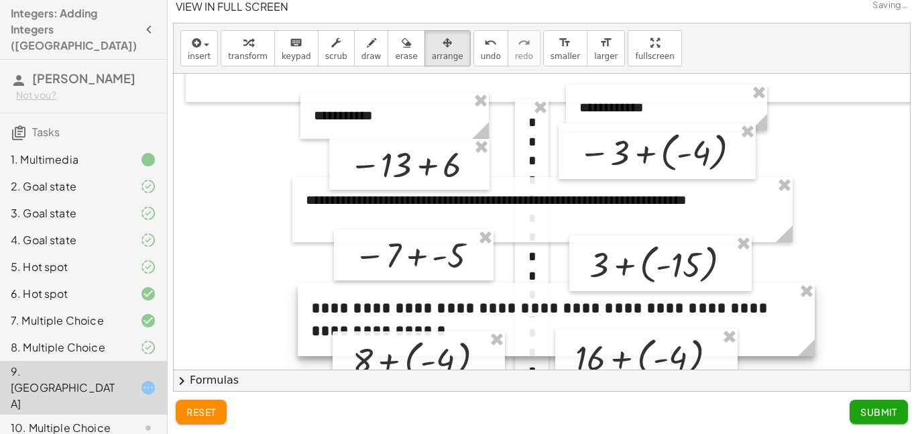
scroll to position [44, 0]
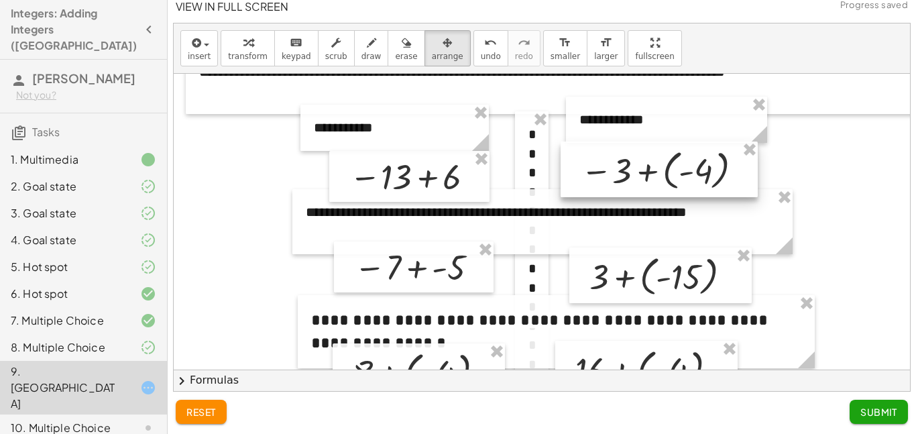
click at [738, 187] on div at bounding box center [659, 170] width 197 height 56
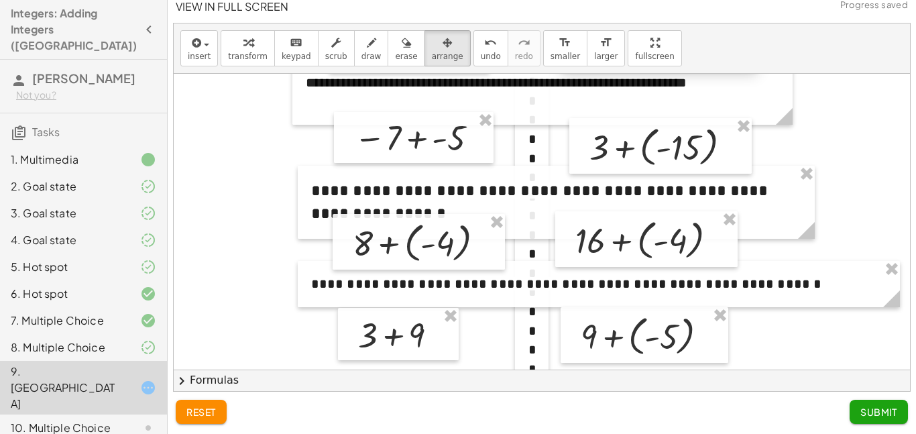
scroll to position [183, 0]
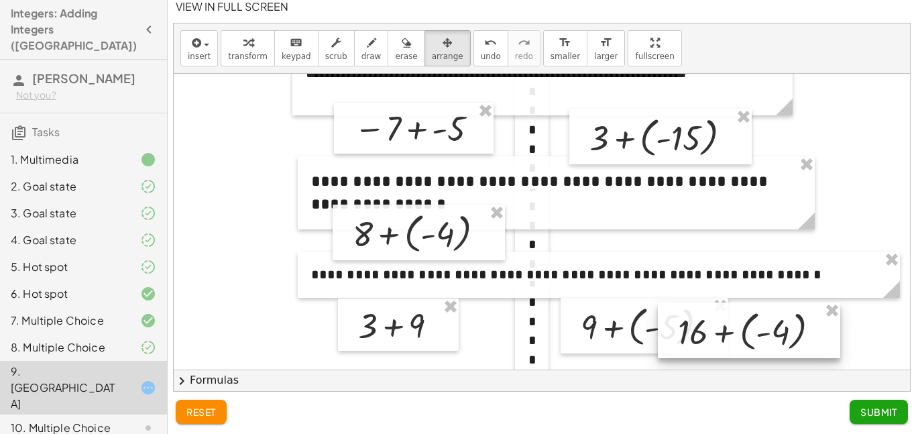
drag, startPoint x: 724, startPoint y: 242, endPoint x: 826, endPoint y: 341, distance: 143.3
click at [826, 341] on div at bounding box center [749, 331] width 182 height 56
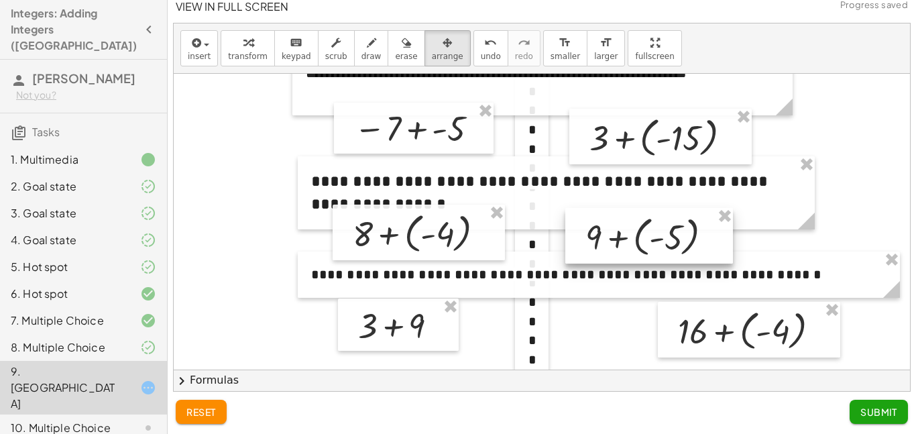
drag, startPoint x: 613, startPoint y: 332, endPoint x: 618, endPoint y: 242, distance: 90.7
click at [618, 242] on div at bounding box center [650, 236] width 168 height 56
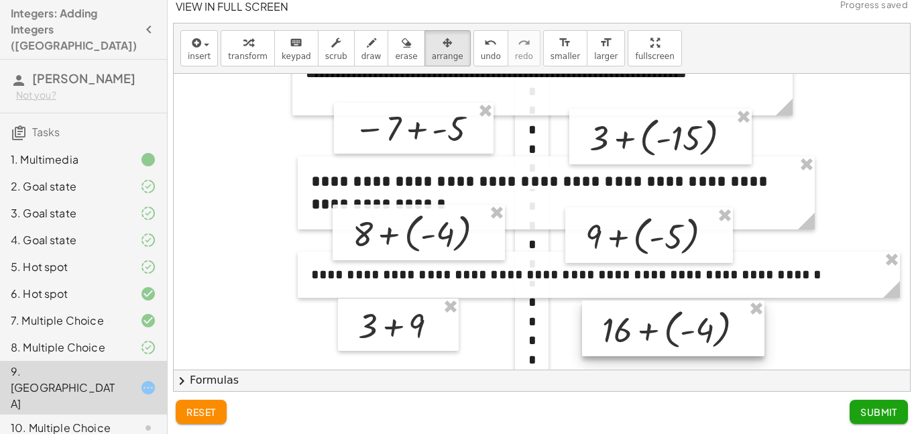
drag, startPoint x: 737, startPoint y: 309, endPoint x: 661, endPoint y: 308, distance: 75.8
click at [661, 308] on div at bounding box center [673, 329] width 182 height 56
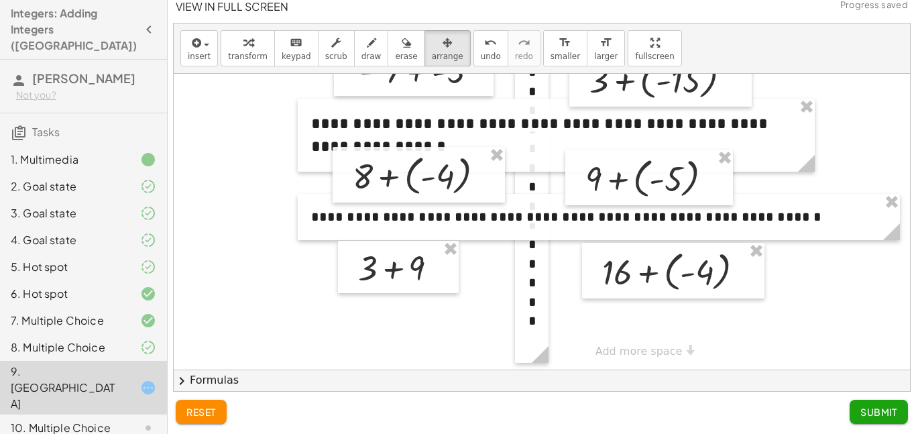
click at [861, 409] on span "Submit" at bounding box center [879, 412] width 37 height 12
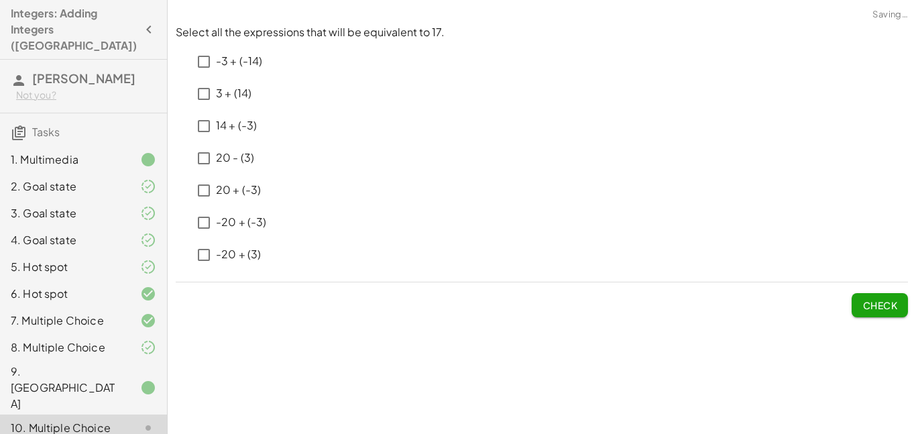
scroll to position [0, 0]
click at [899, 303] on button "Check" at bounding box center [880, 305] width 56 height 24
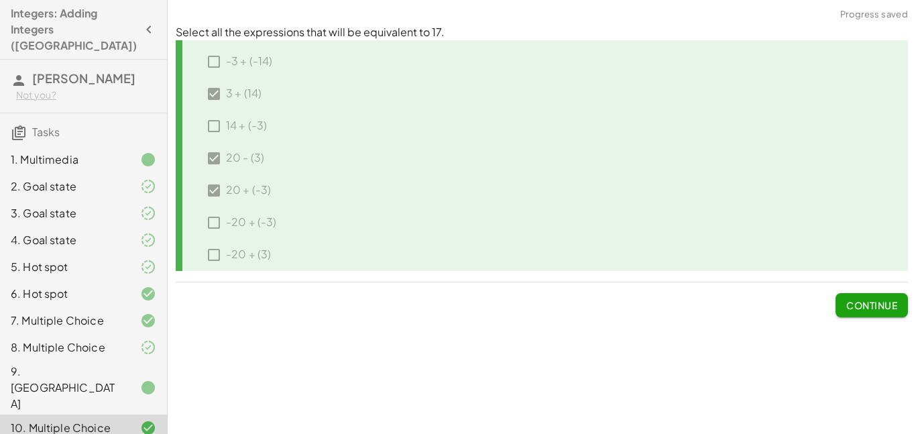
click at [899, 303] on button "Continue" at bounding box center [872, 305] width 72 height 24
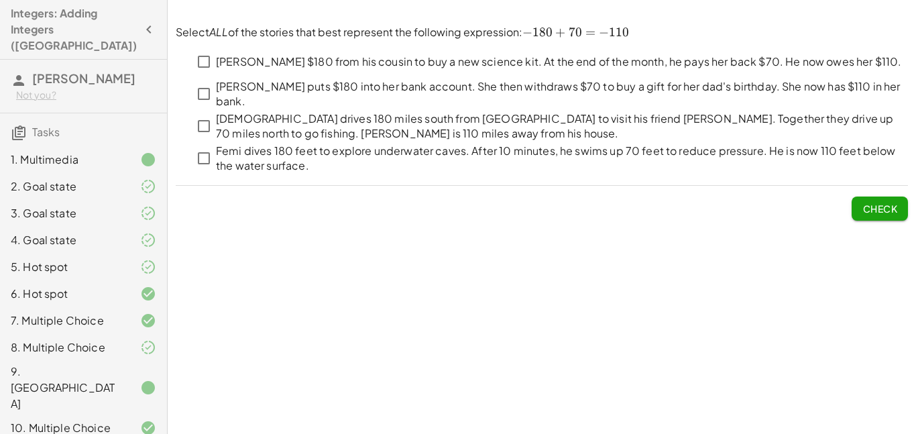
click at [448, 58] on p "[PERSON_NAME] $180 from his cousin to buy a new science kit. At the end of the …" at bounding box center [559, 61] width 686 height 15
click at [464, 127] on p "[DEMOGRAPHIC_DATA] drives 180 miles south from [GEOGRAPHIC_DATA] to visit his f…" at bounding box center [562, 126] width 692 height 30
click at [451, 164] on p "Femi dives 180 feet to explore underwater caves. After 10 minutes, he swims up …" at bounding box center [562, 159] width 692 height 30
click at [889, 216] on button "Check" at bounding box center [880, 209] width 56 height 24
click at [883, 211] on span "Check" at bounding box center [880, 209] width 35 height 12
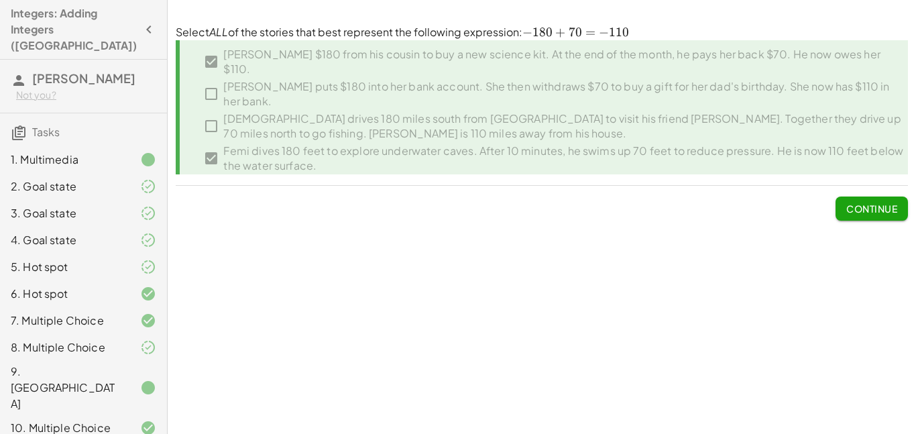
click at [849, 203] on span "Continue" at bounding box center [872, 209] width 51 height 12
